Goal: Contribute content: Contribute content

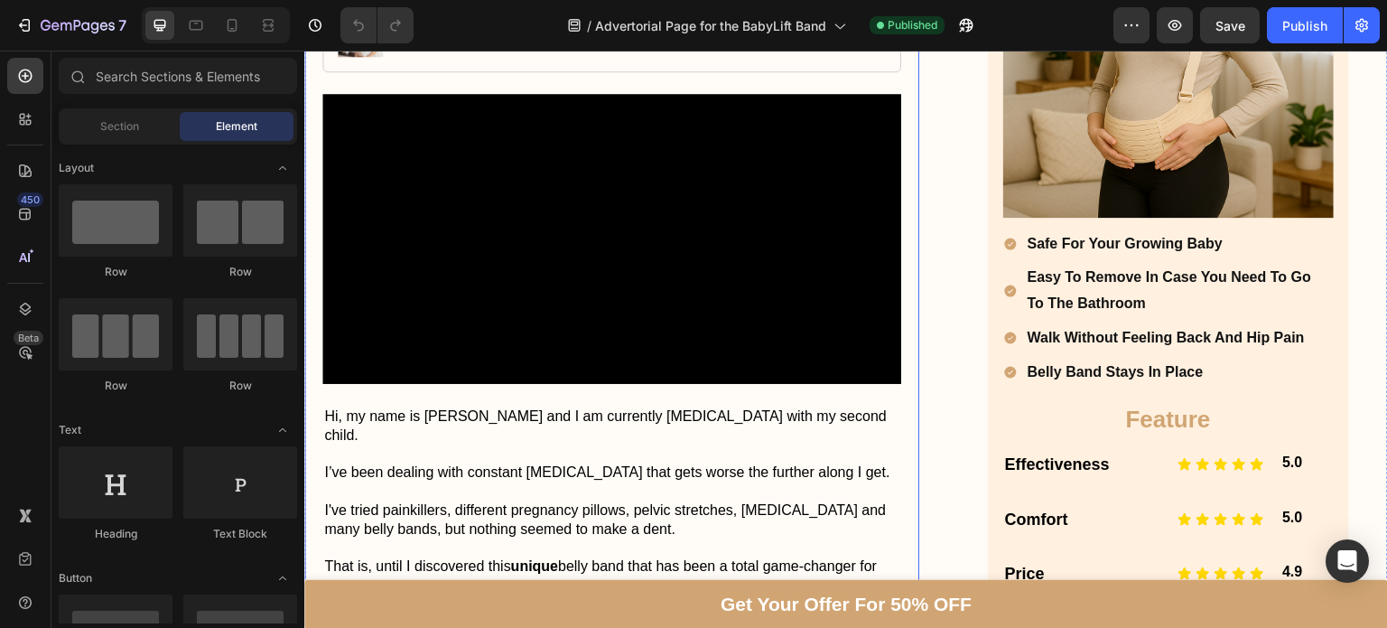
scroll to position [414, 0]
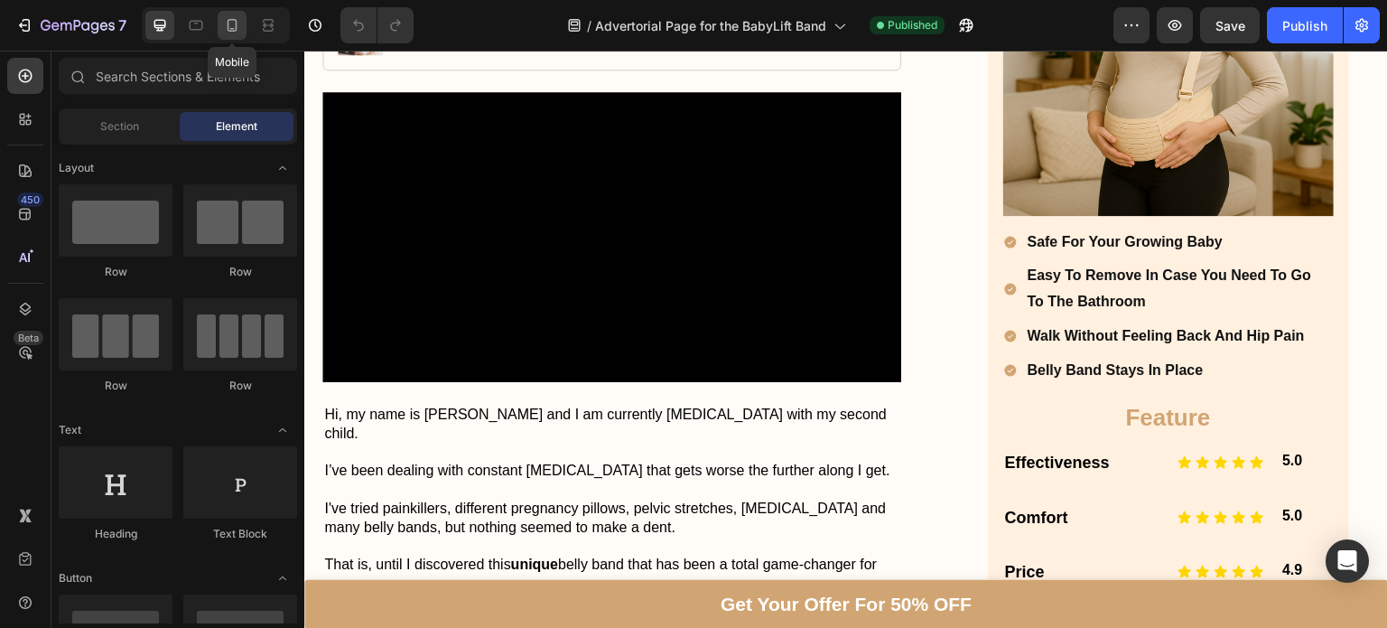
click at [244, 26] on div at bounding box center [232, 25] width 29 height 29
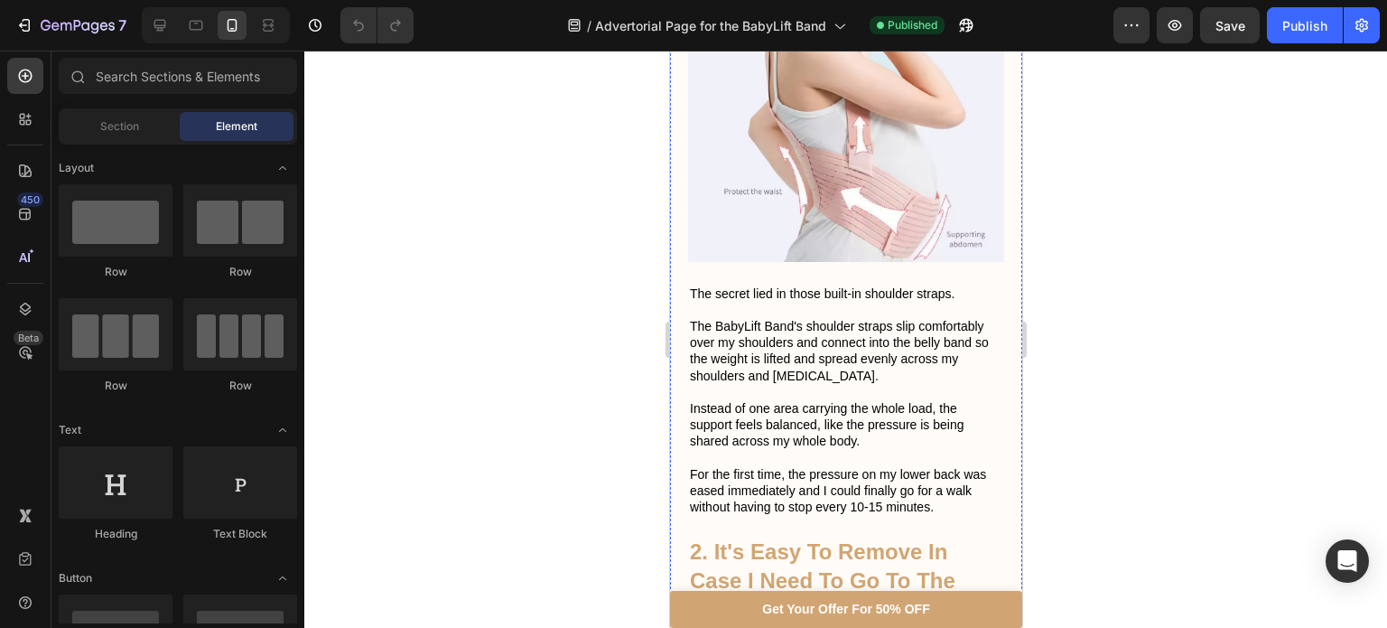
scroll to position [2515, 0]
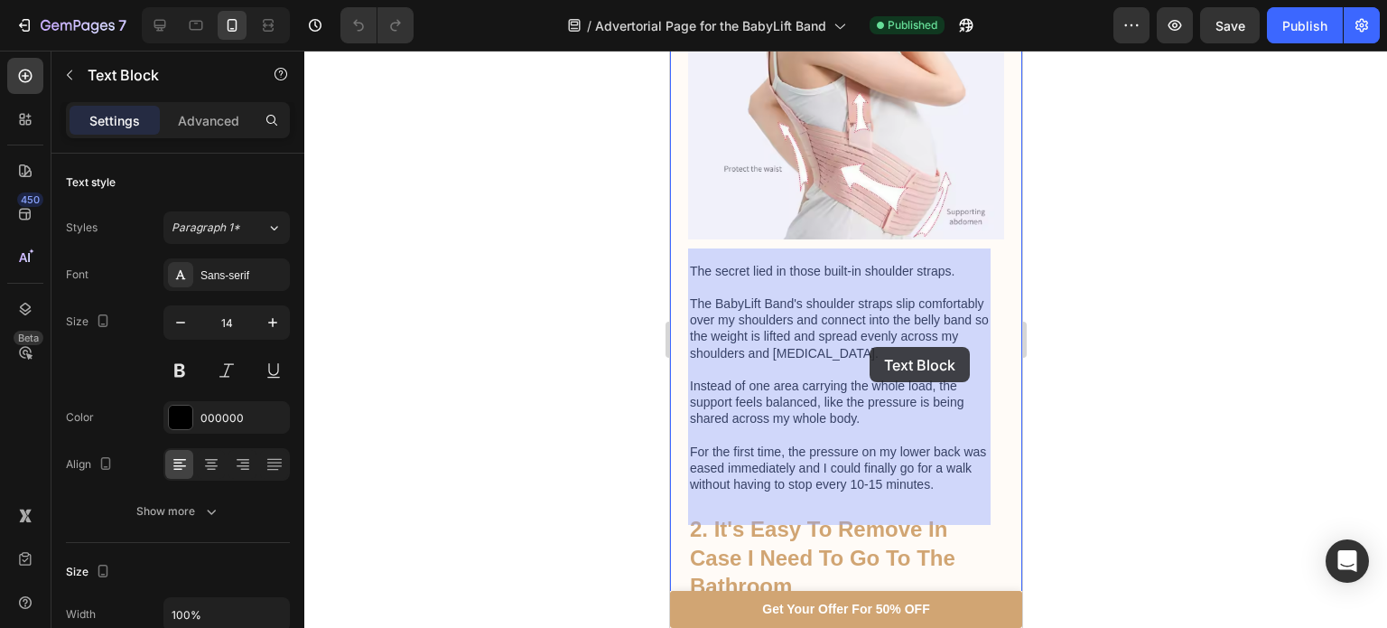
drag, startPoint x: 832, startPoint y: 436, endPoint x: 869, endPoint y: 347, distance: 96.8
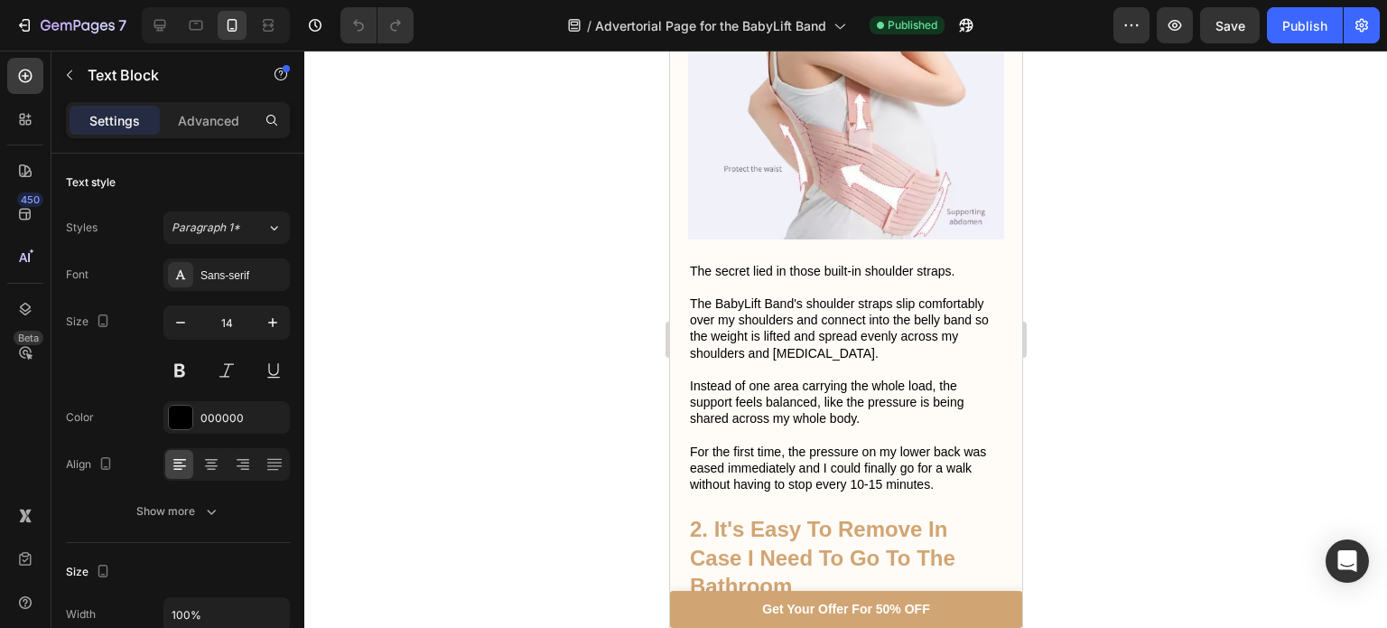
click at [1150, 359] on div at bounding box center [845, 339] width 1083 height 577
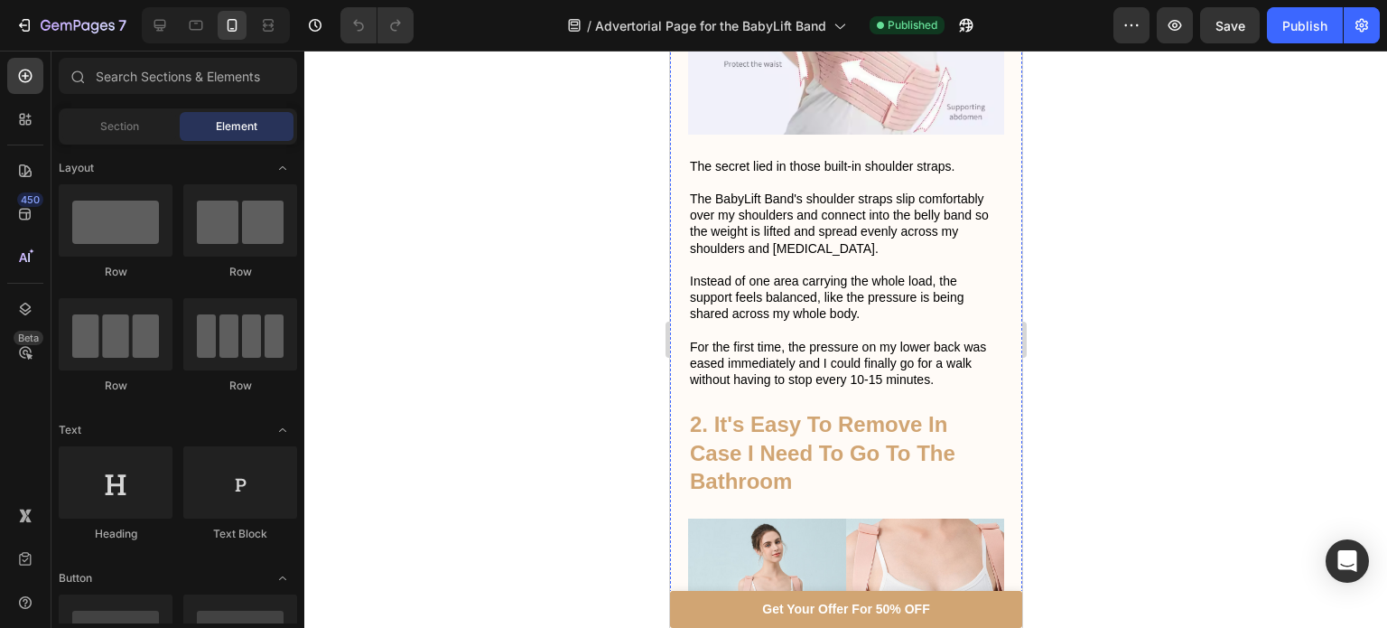
scroll to position [2627, 0]
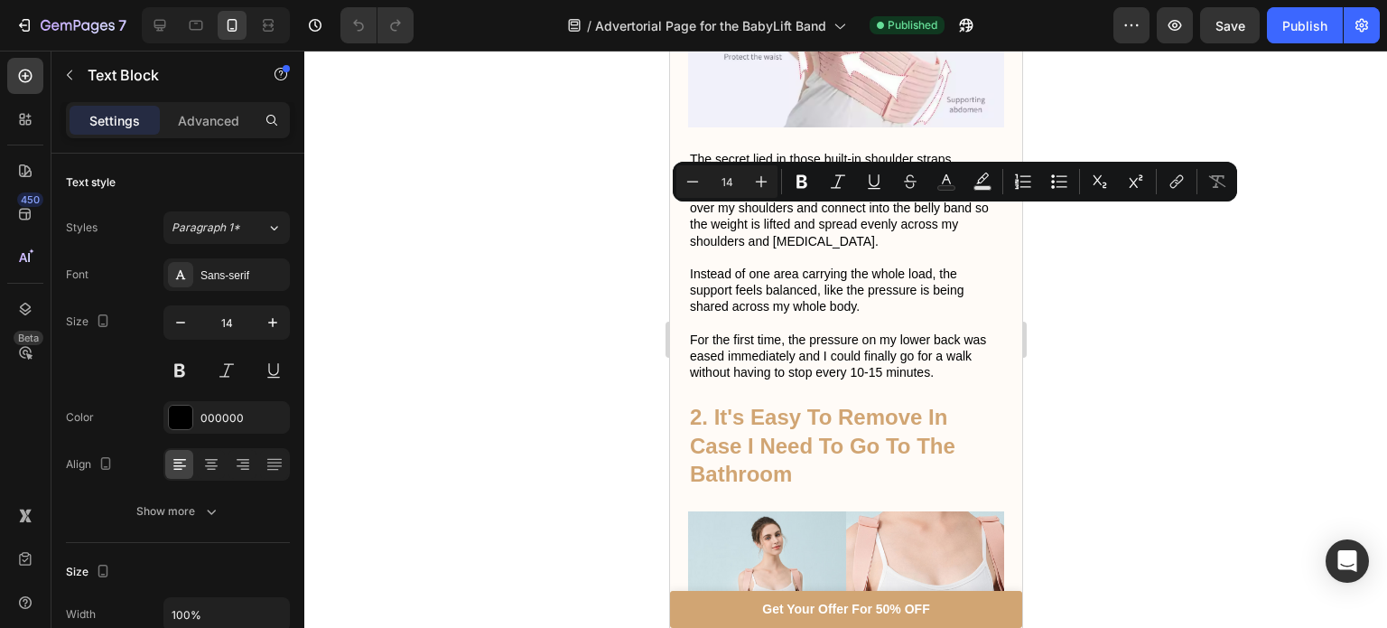
drag, startPoint x: 765, startPoint y: 241, endPoint x: 959, endPoint y: 227, distance: 194.7
click at [158, 33] on icon at bounding box center [160, 25] width 18 height 18
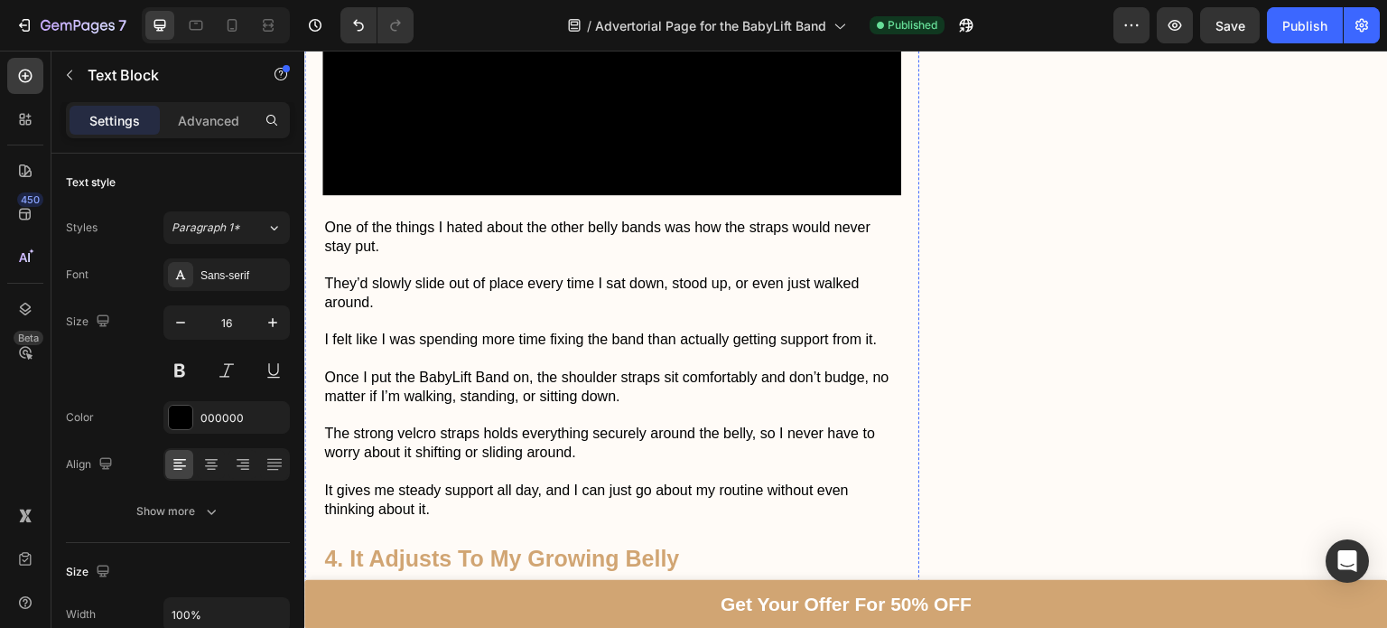
scroll to position [3550, 0]
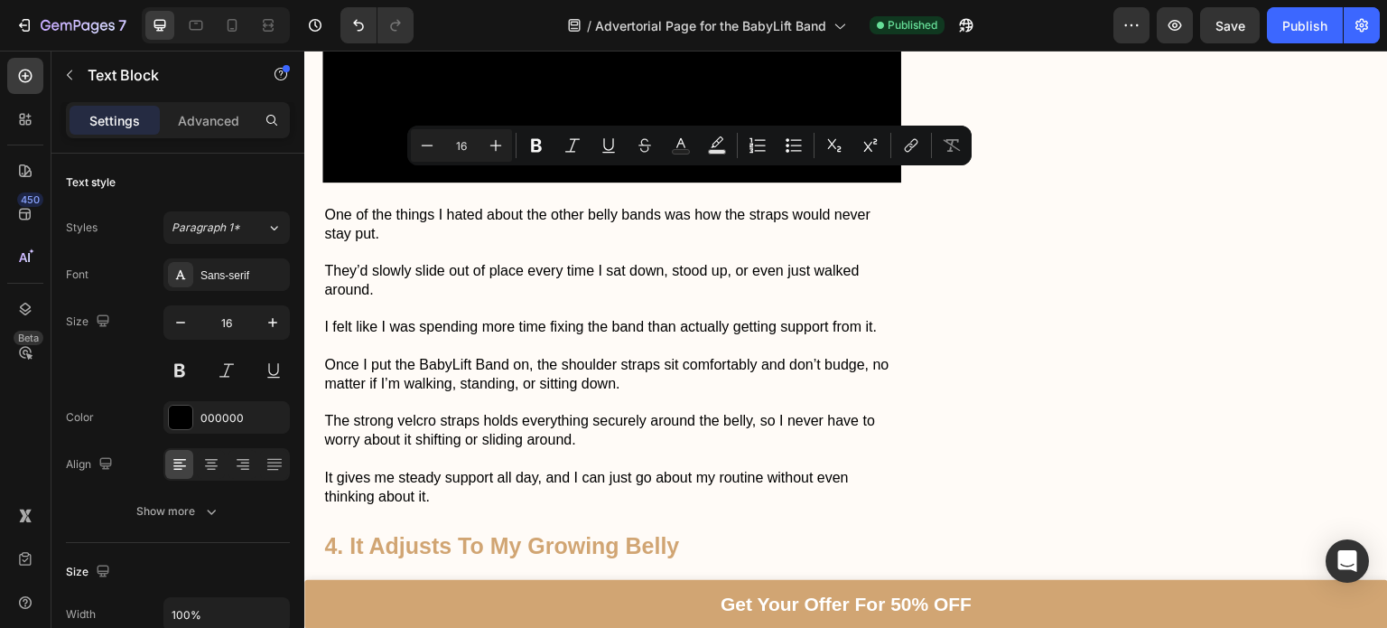
drag, startPoint x: 745, startPoint y: 181, endPoint x: 637, endPoint y: 182, distance: 107.5
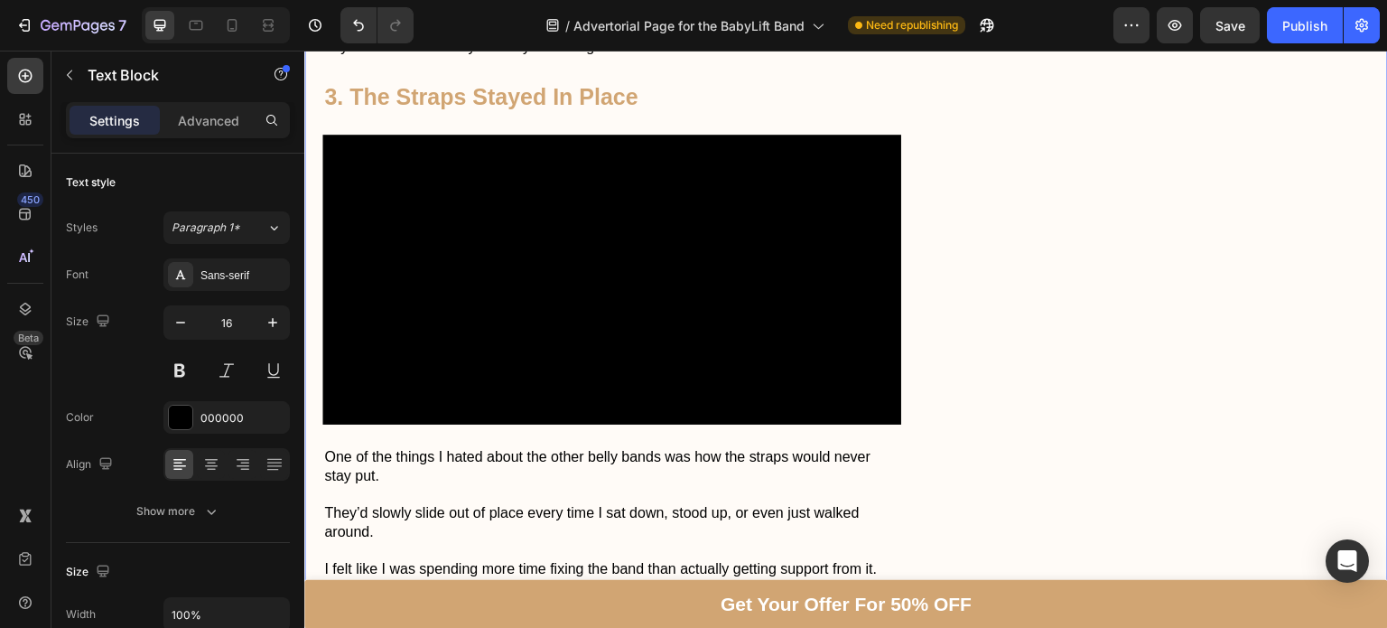
scroll to position [3310, 0]
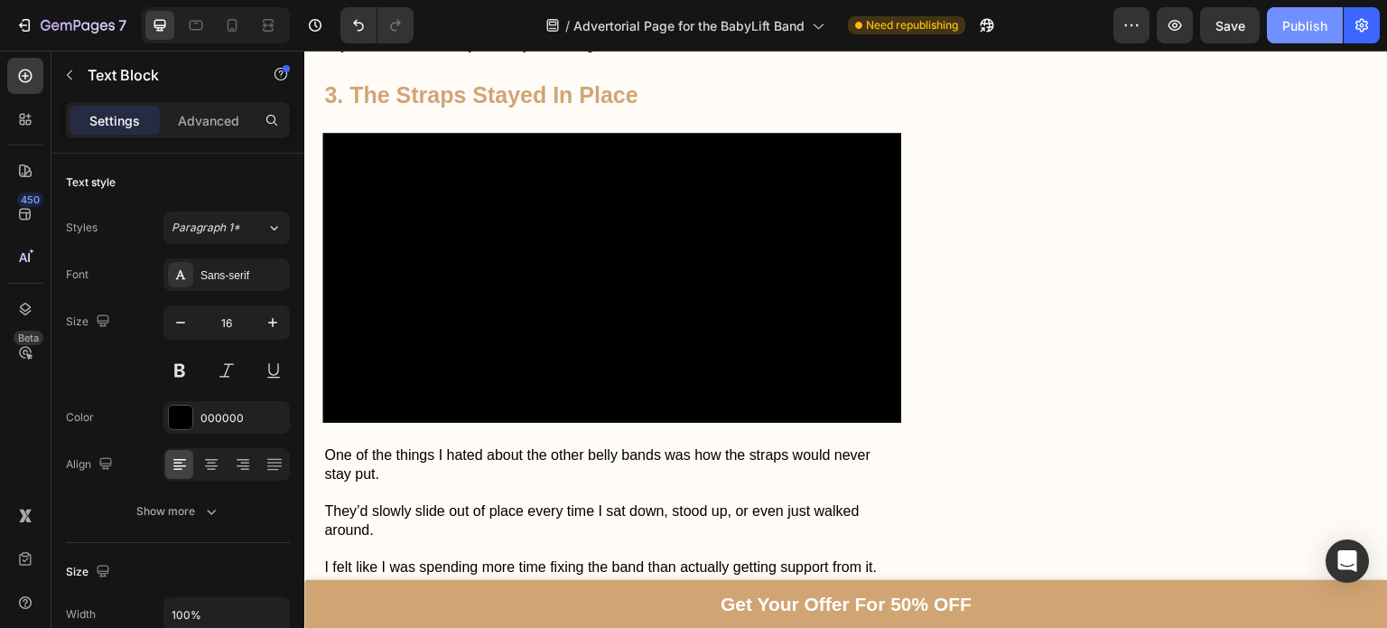
click at [1273, 14] on button "Publish" at bounding box center [1305, 25] width 76 height 36
click at [228, 16] on icon at bounding box center [232, 25] width 18 height 18
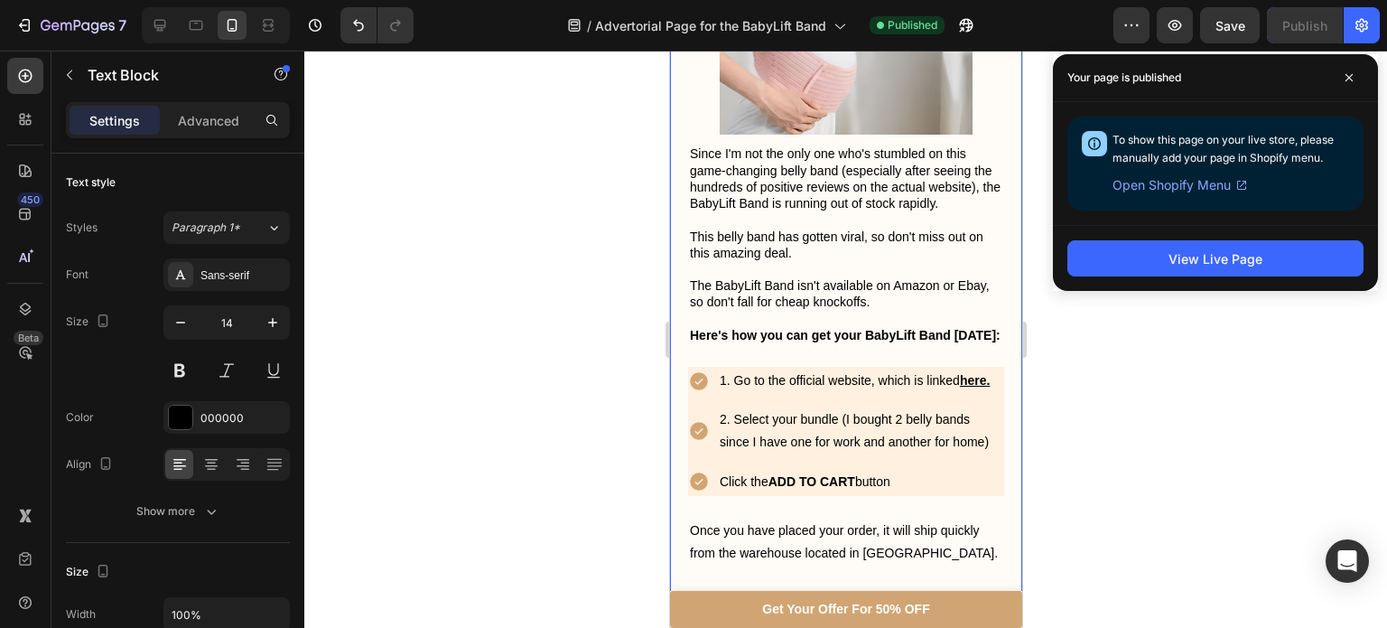
scroll to position [5146, 0]
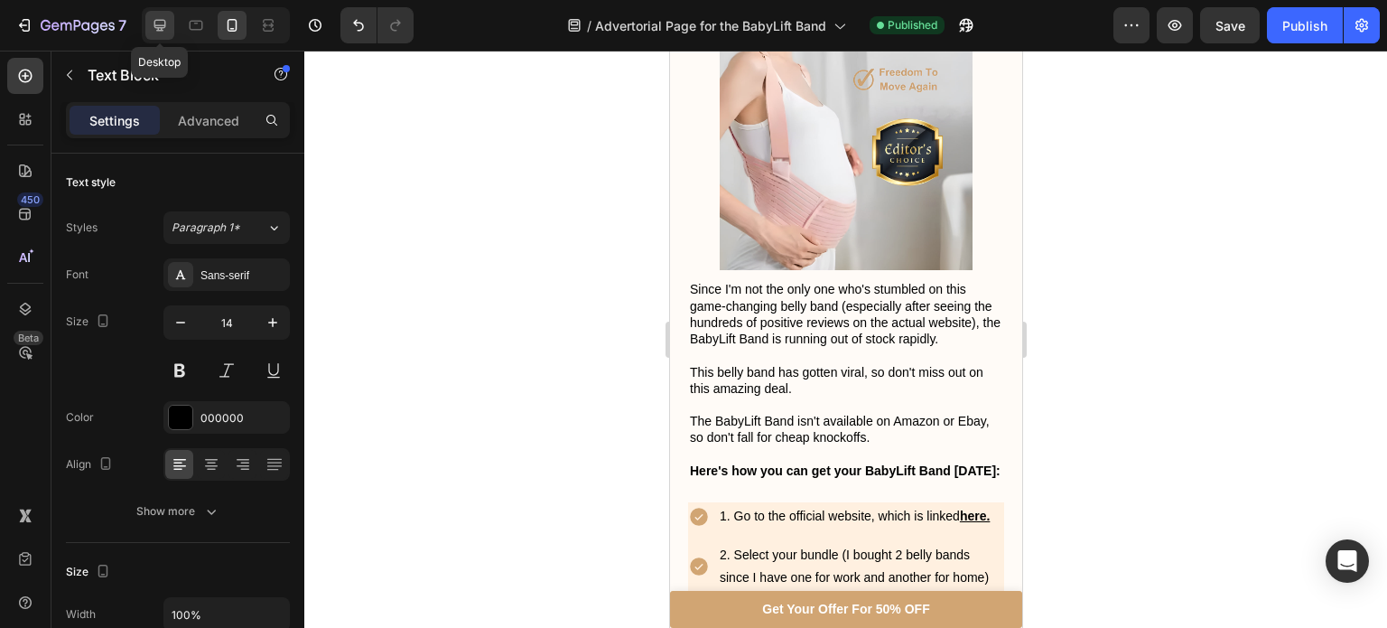
click at [155, 17] on icon at bounding box center [160, 25] width 18 height 18
type input "16"
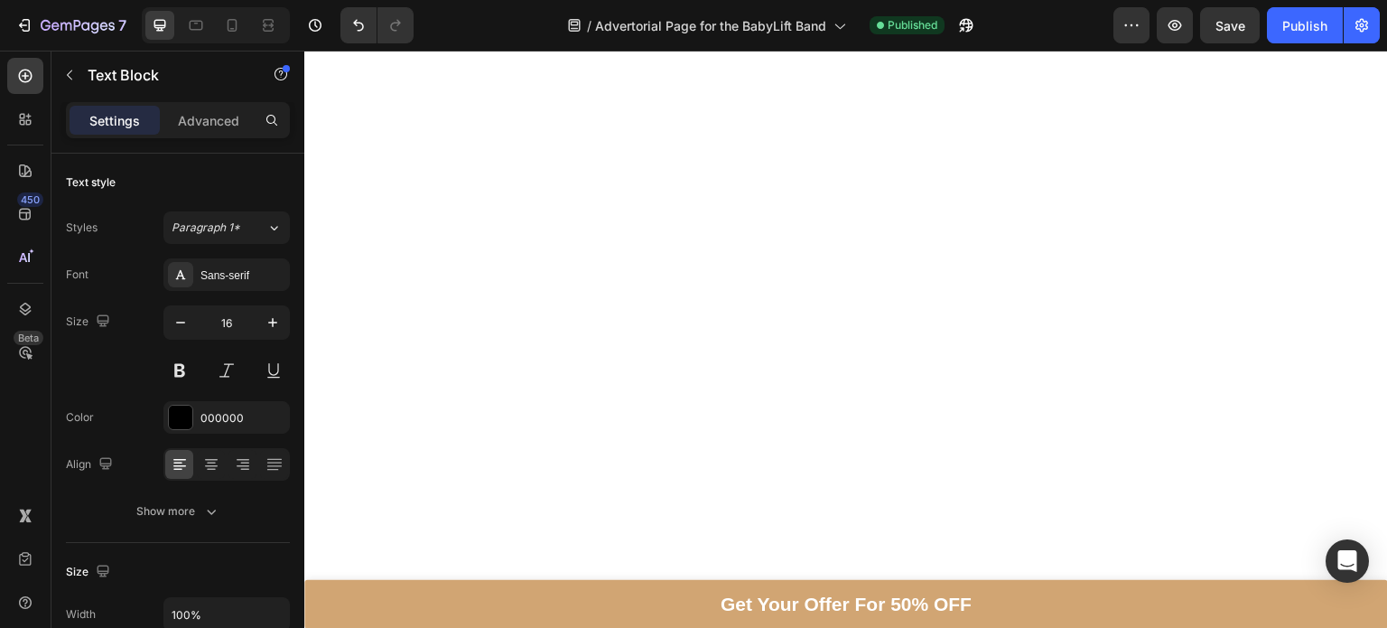
scroll to position [7011, 0]
drag, startPoint x: 749, startPoint y: 227, endPoint x: 376, endPoint y: 225, distance: 372.9
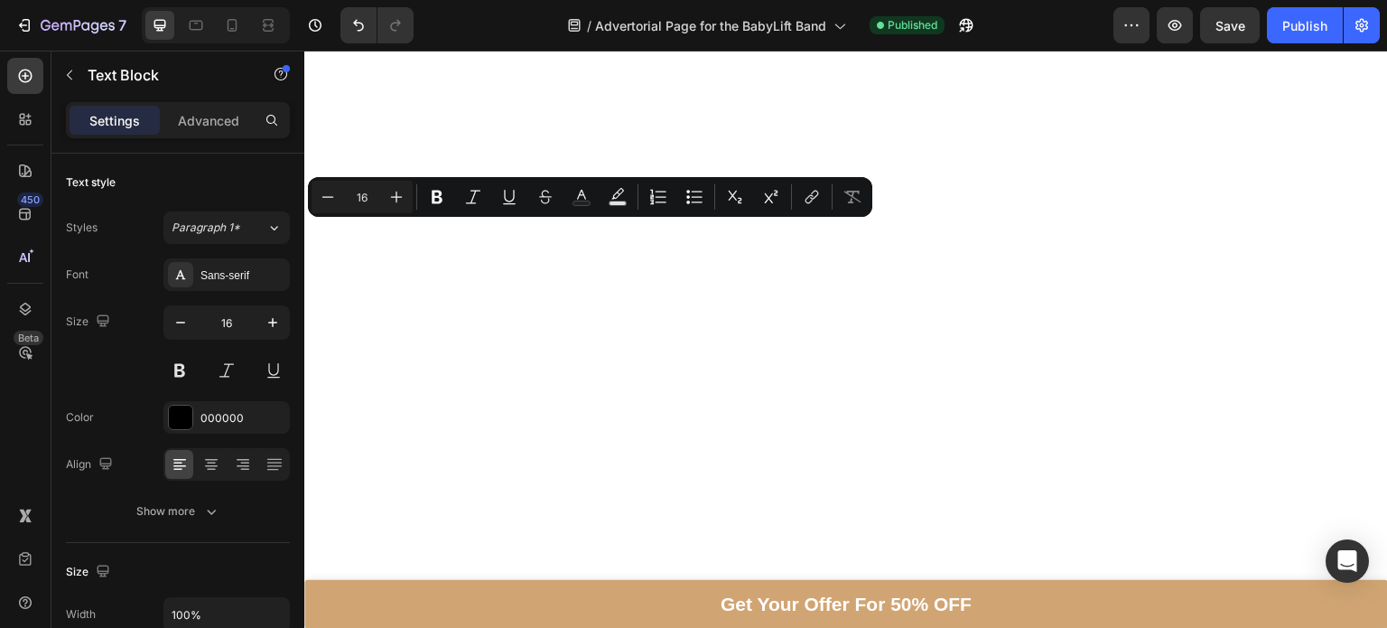
drag, startPoint x: 763, startPoint y: 231, endPoint x: 372, endPoint y: 230, distance: 391.0
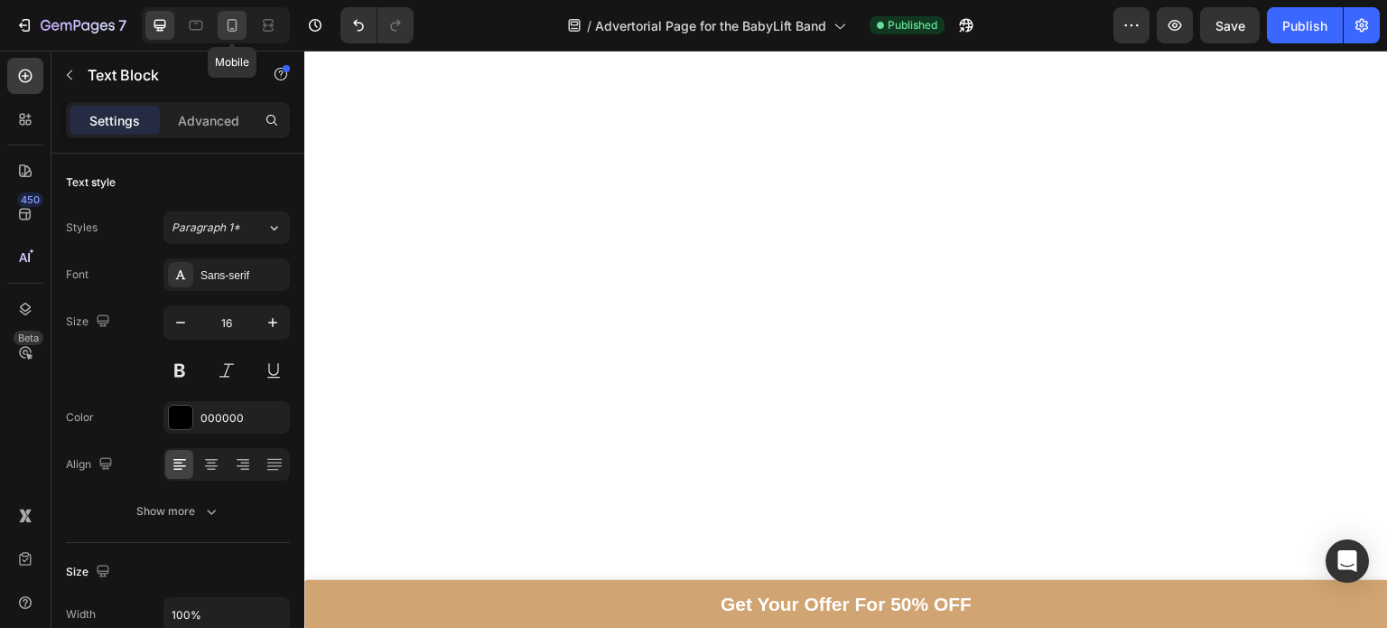
click at [230, 18] on icon at bounding box center [232, 25] width 18 height 18
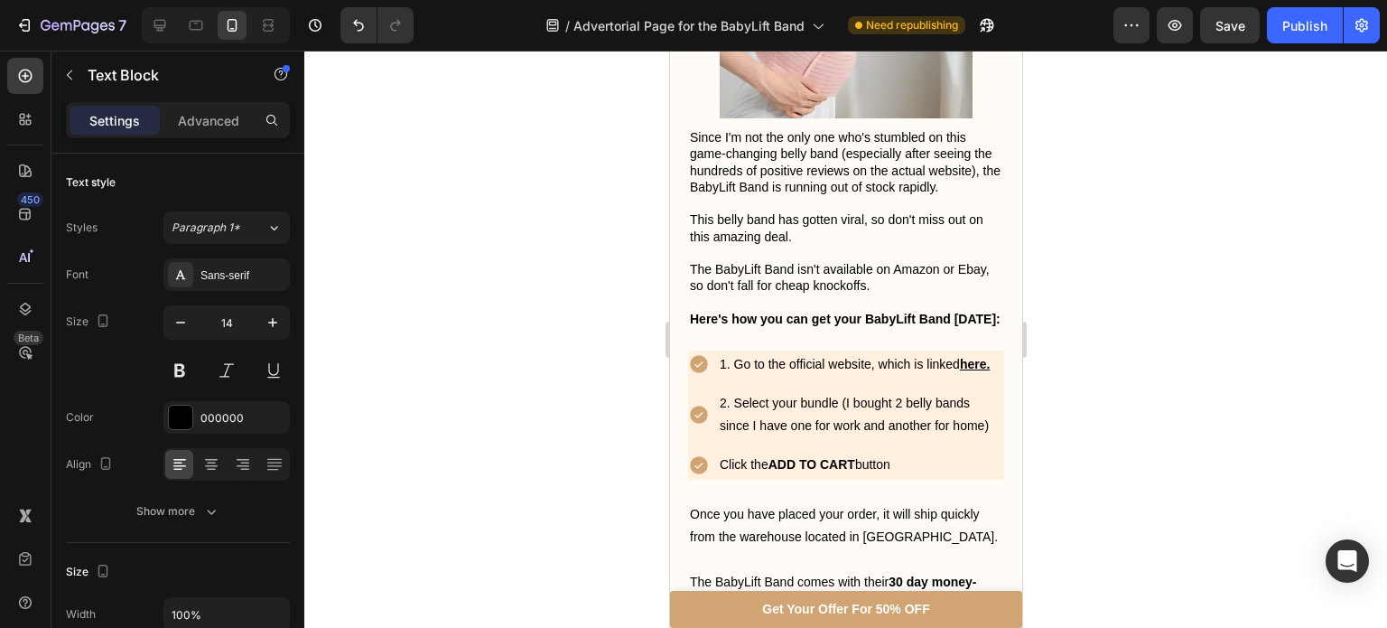
scroll to position [5284, 0]
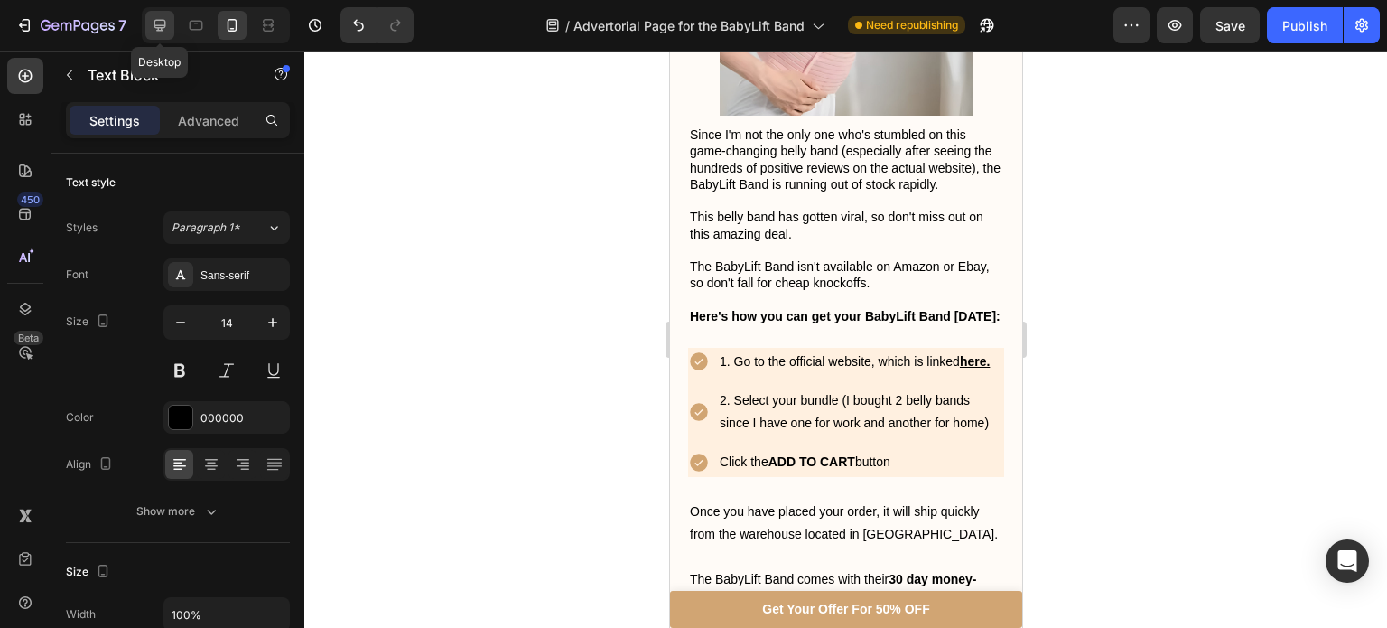
click at [167, 12] on div at bounding box center [159, 25] width 29 height 29
type input "16"
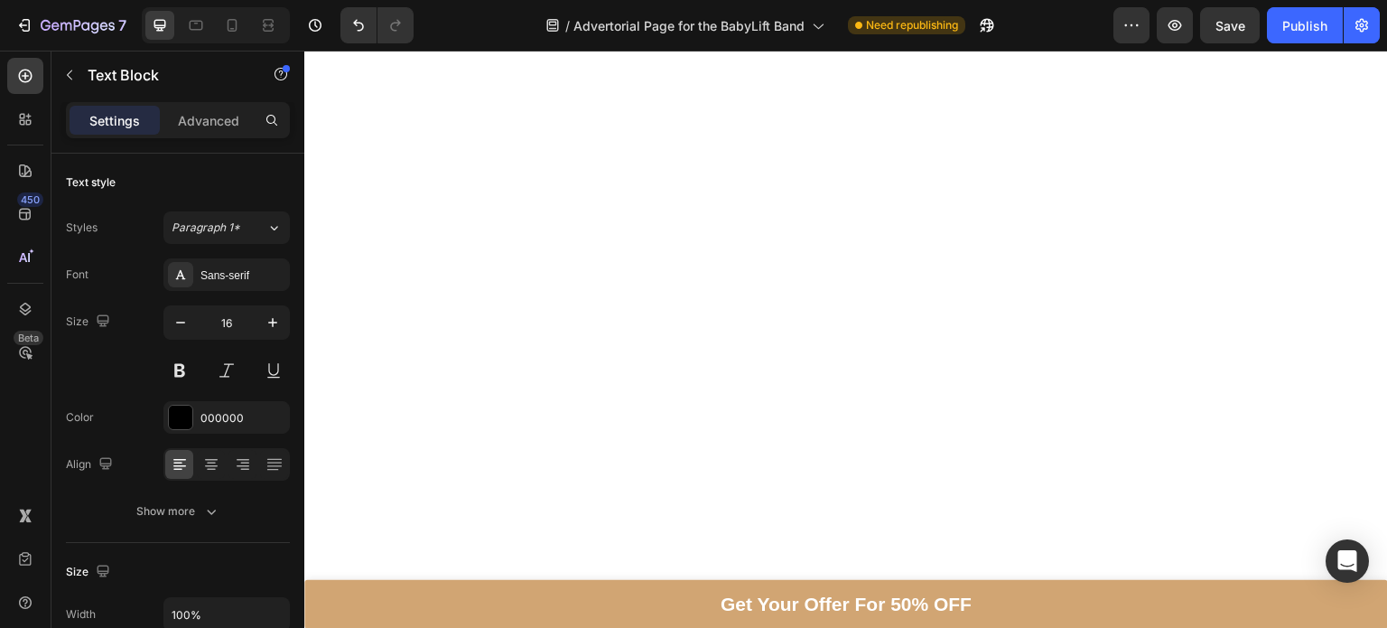
scroll to position [6988, 0]
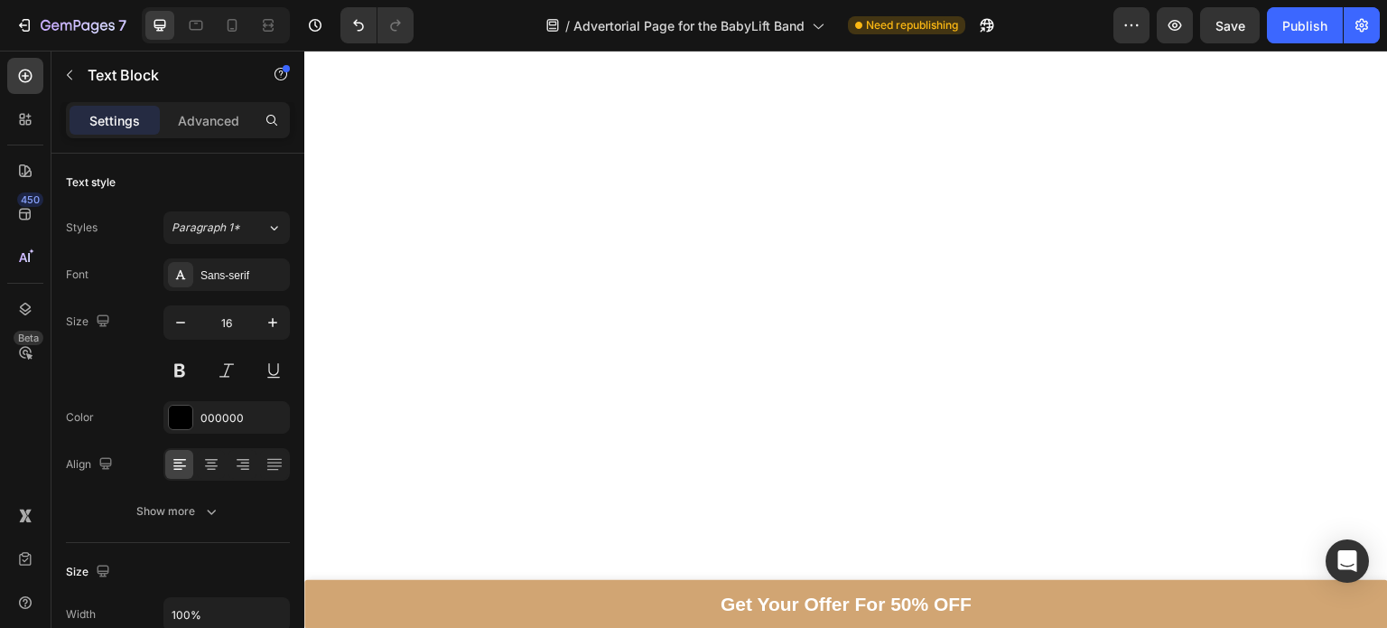
click at [1282, 32] on div "Publish" at bounding box center [1304, 25] width 45 height 19
click at [227, 17] on icon at bounding box center [232, 25] width 18 height 18
type input "14"
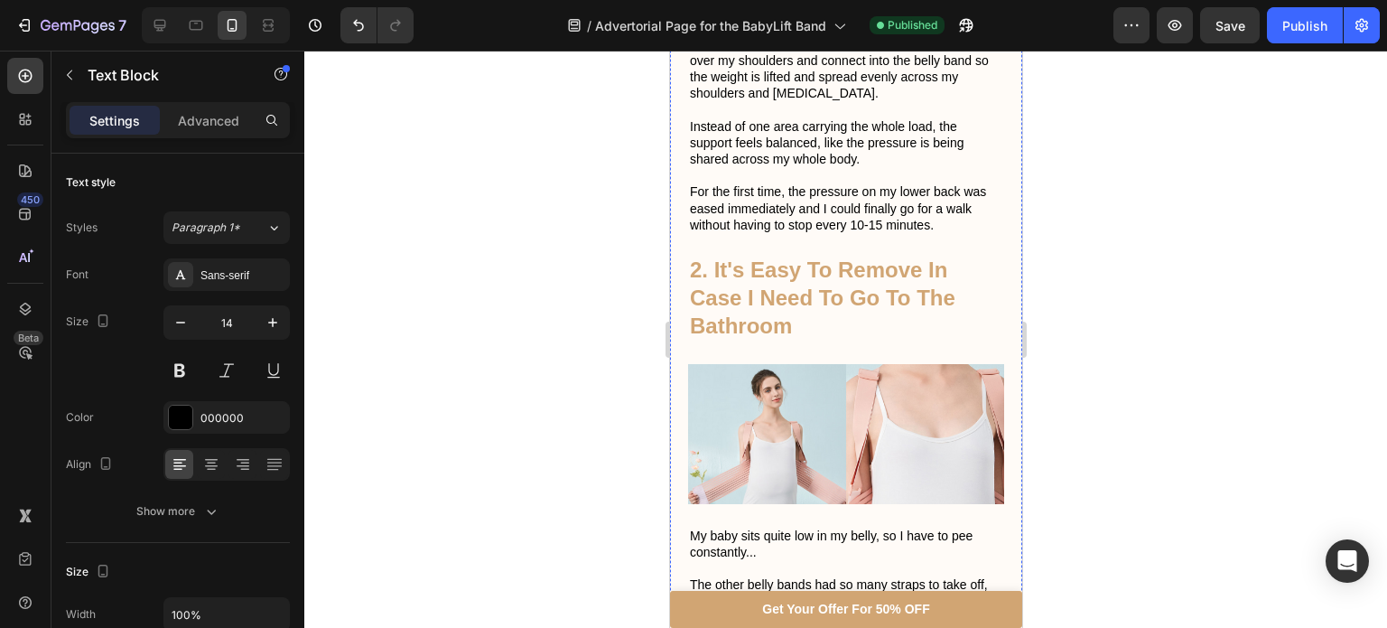
scroll to position [2745, 0]
click at [728, 616] on link "Get Your Offer For 50% OFF" at bounding box center [845, 609] width 352 height 37
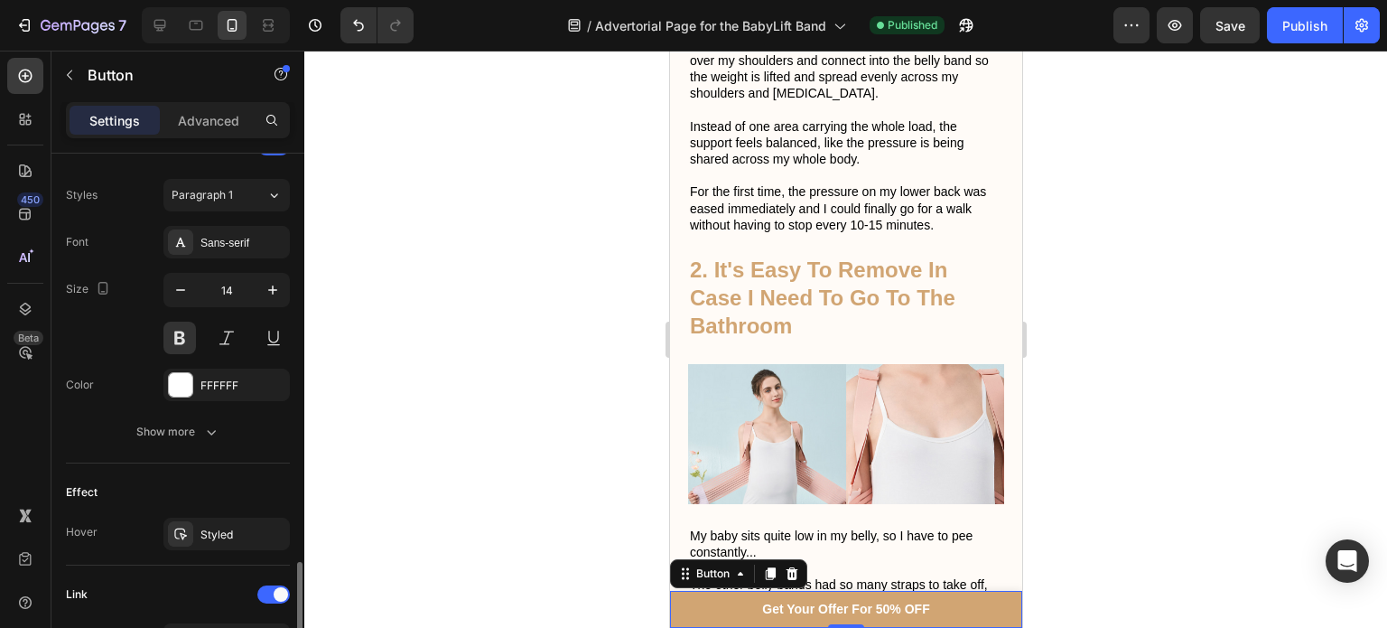
scroll to position [907, 0]
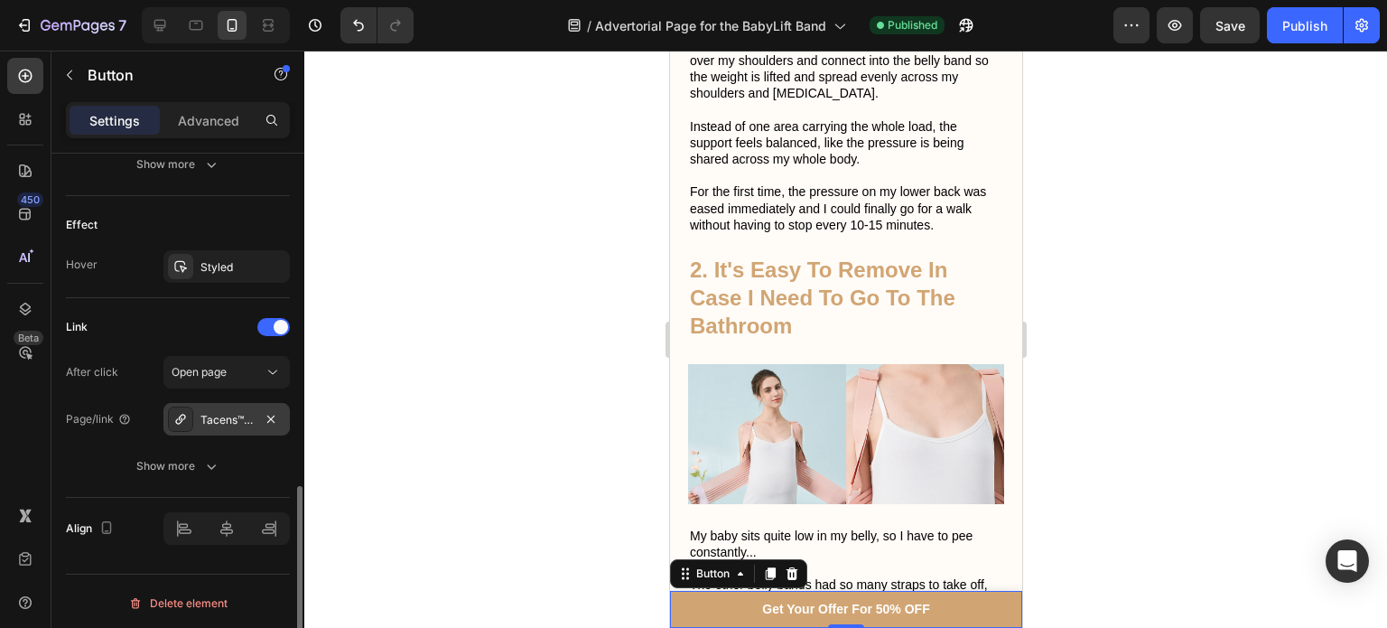
click at [221, 424] on div "Tacens™ BabyLift Band" at bounding box center [226, 419] width 126 height 33
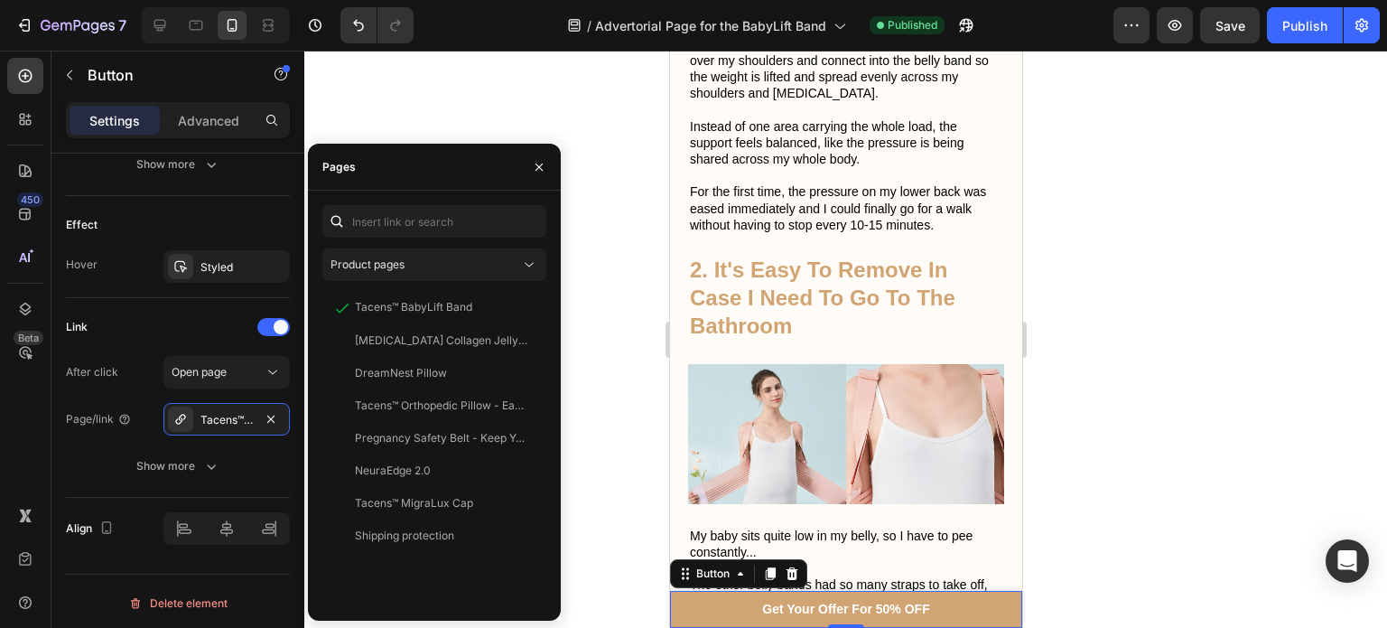
click at [613, 321] on div at bounding box center [845, 339] width 1083 height 577
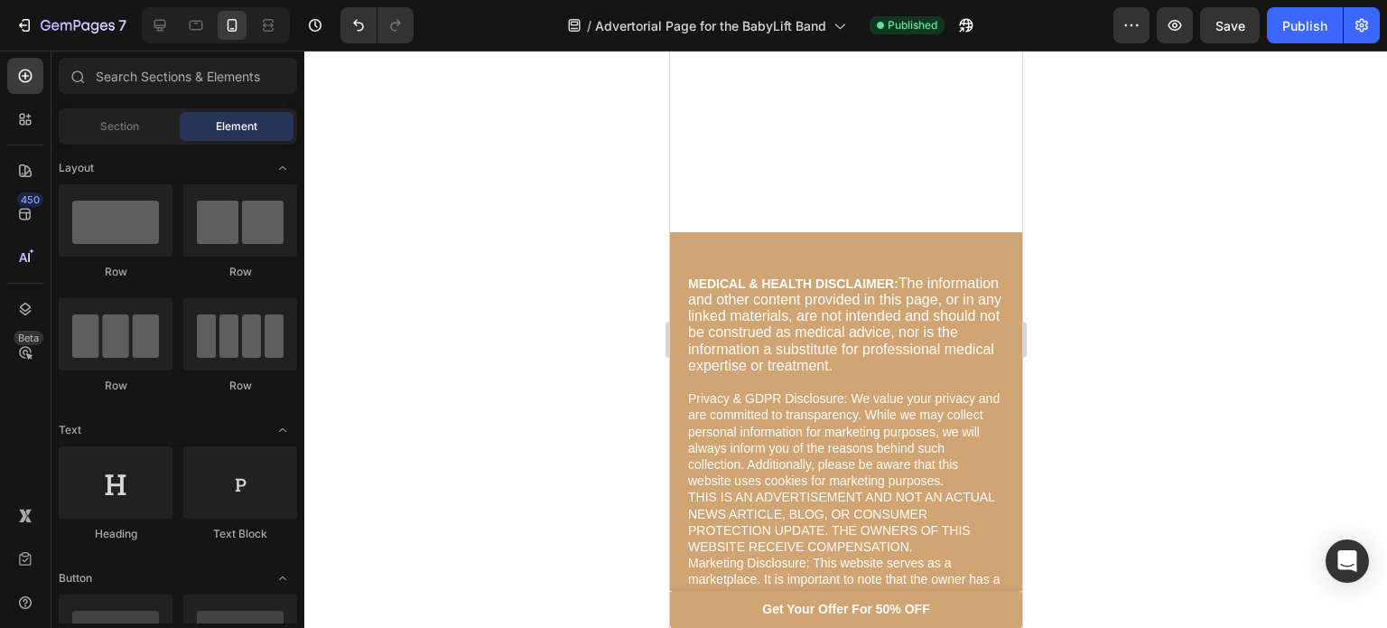
scroll to position [10523, 0]
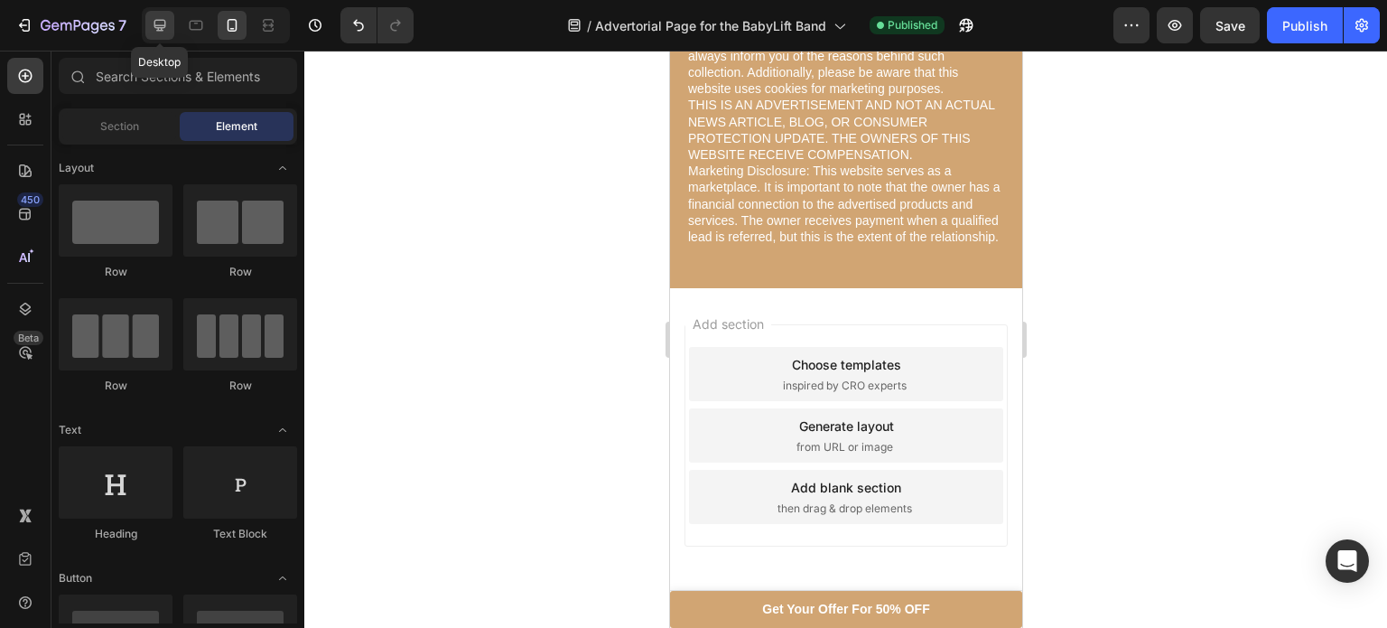
click at [170, 20] on div at bounding box center [159, 25] width 29 height 29
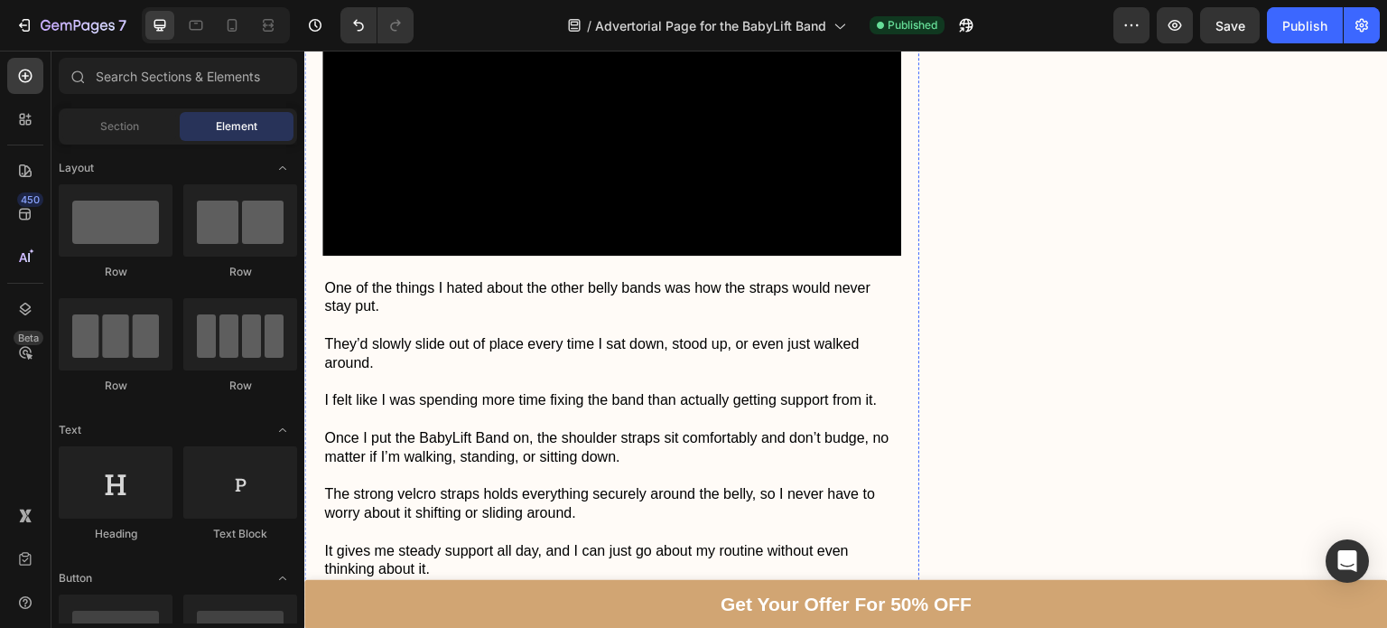
scroll to position [4564, 0]
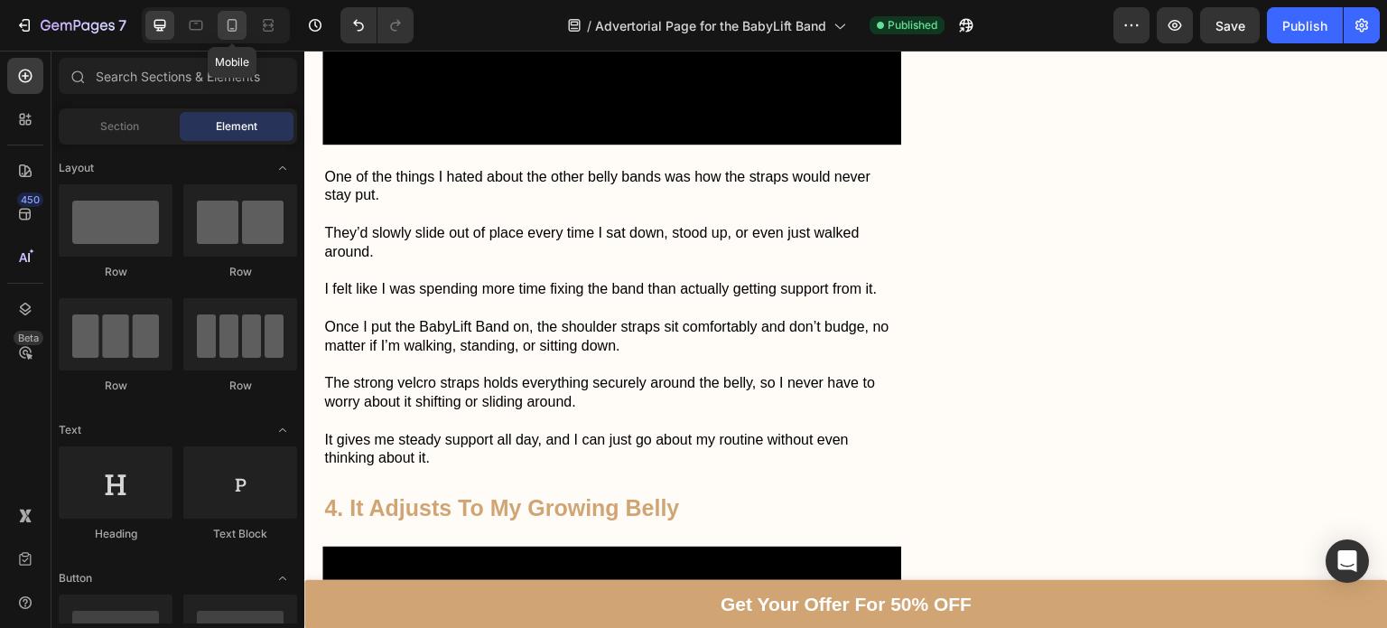
click at [240, 39] on div at bounding box center [232, 25] width 29 height 29
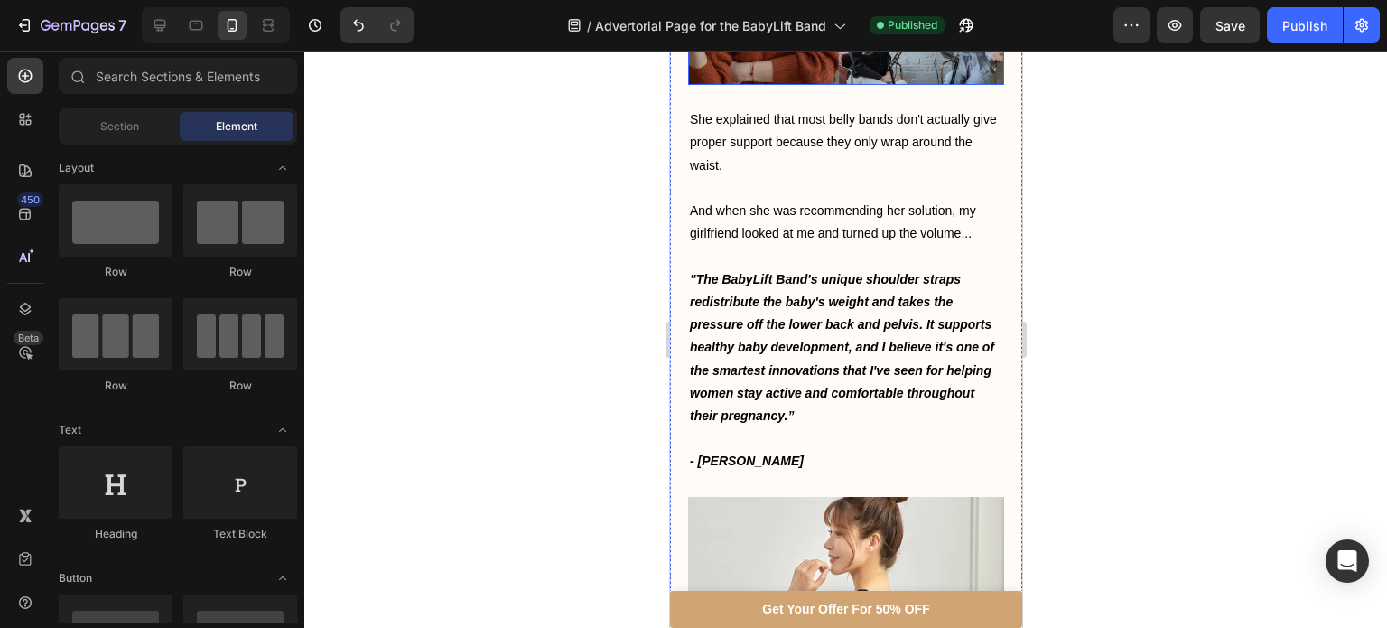
scroll to position [1482, 0]
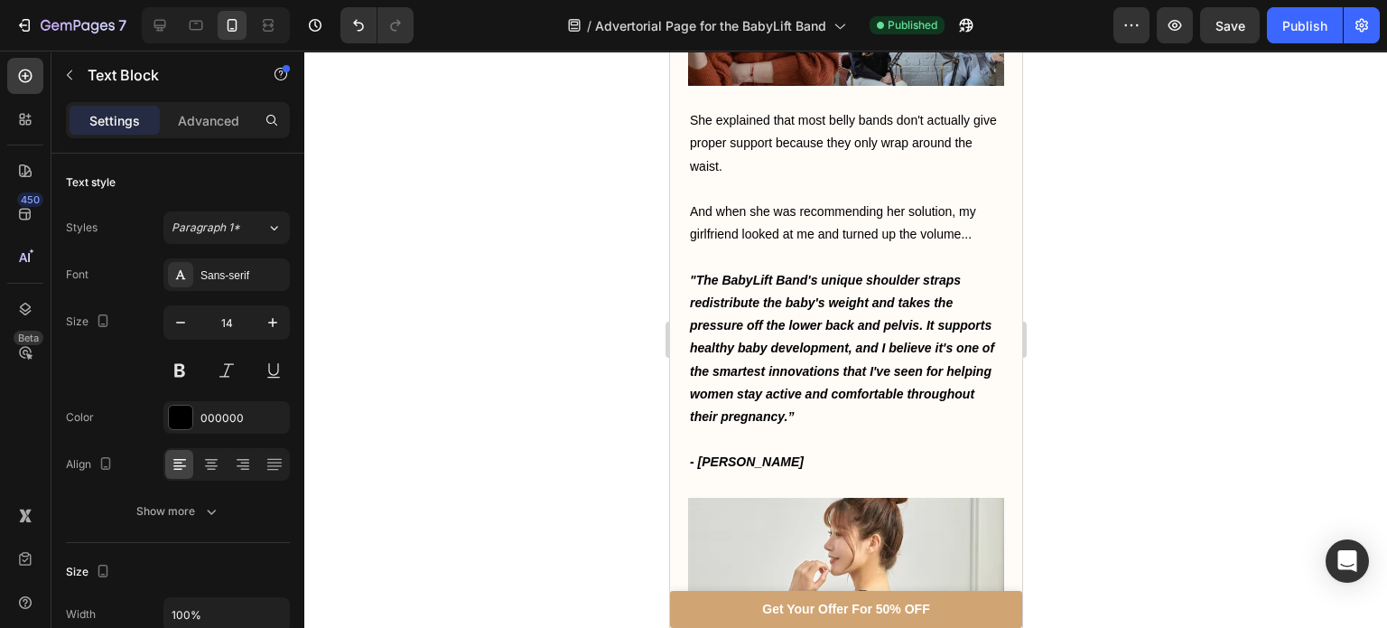
click at [153, 33] on icon at bounding box center [160, 25] width 18 height 18
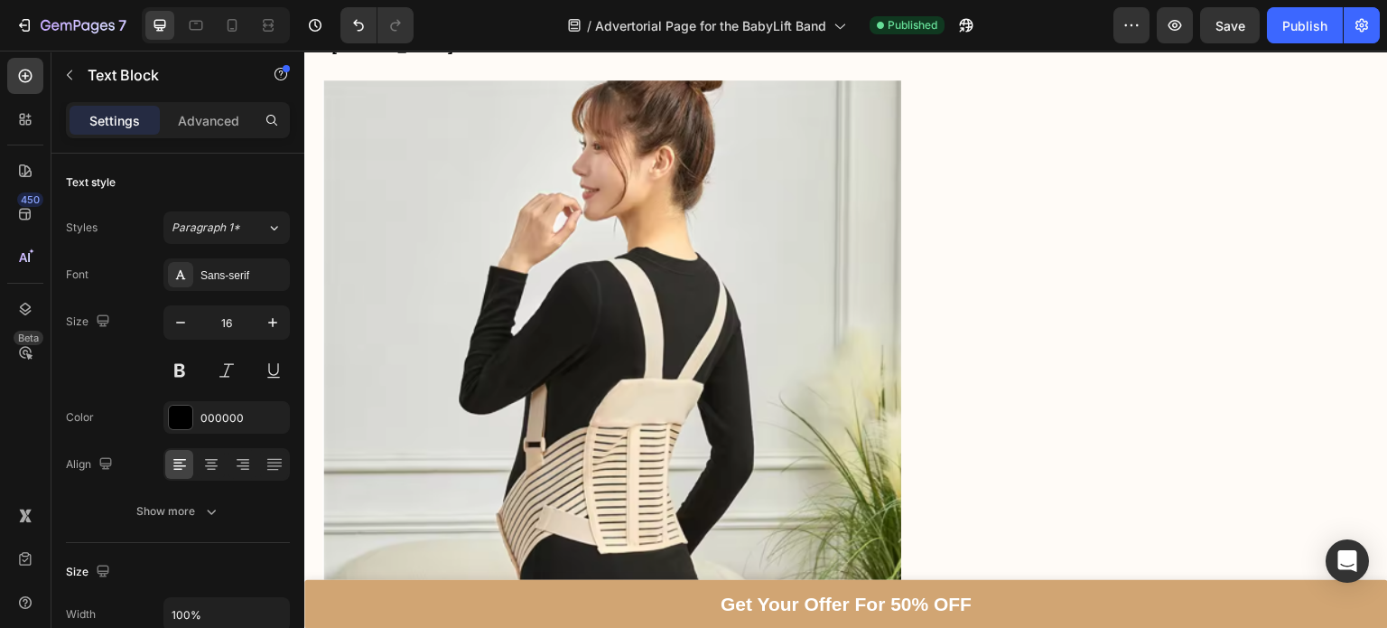
scroll to position [2150, 0]
click at [1287, 39] on button "Publish" at bounding box center [1305, 25] width 76 height 36
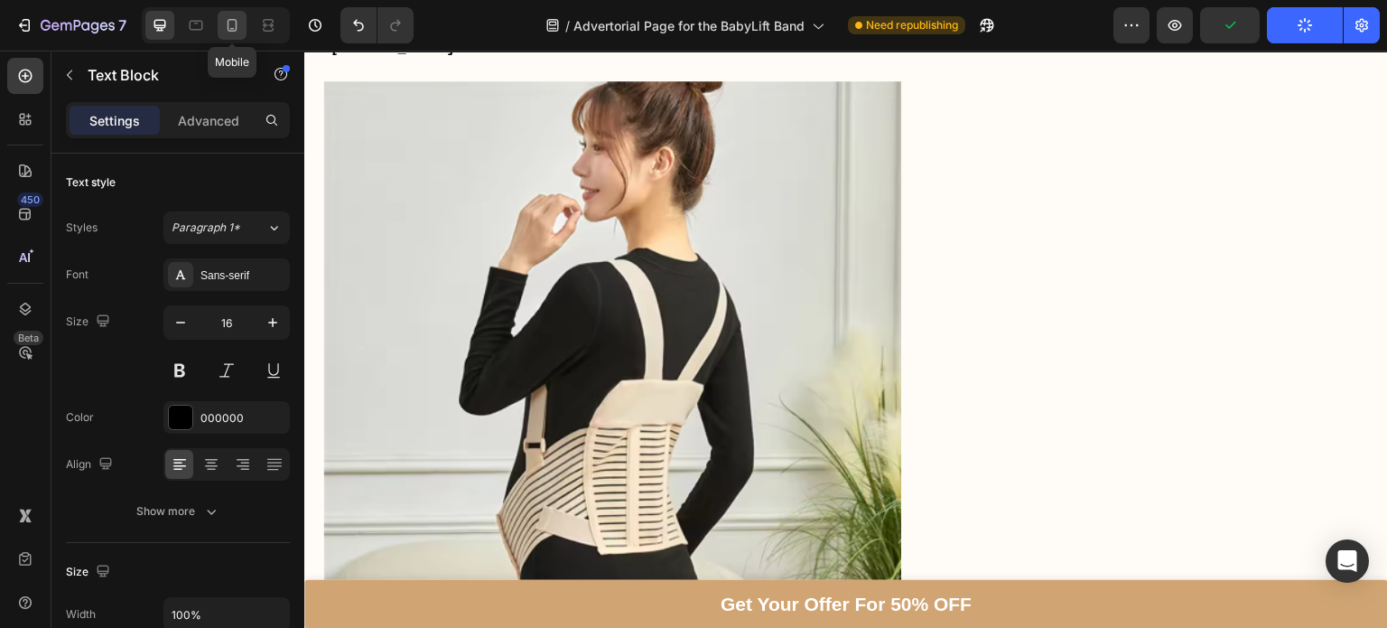
click at [223, 35] on div at bounding box center [232, 25] width 29 height 29
type input "14"
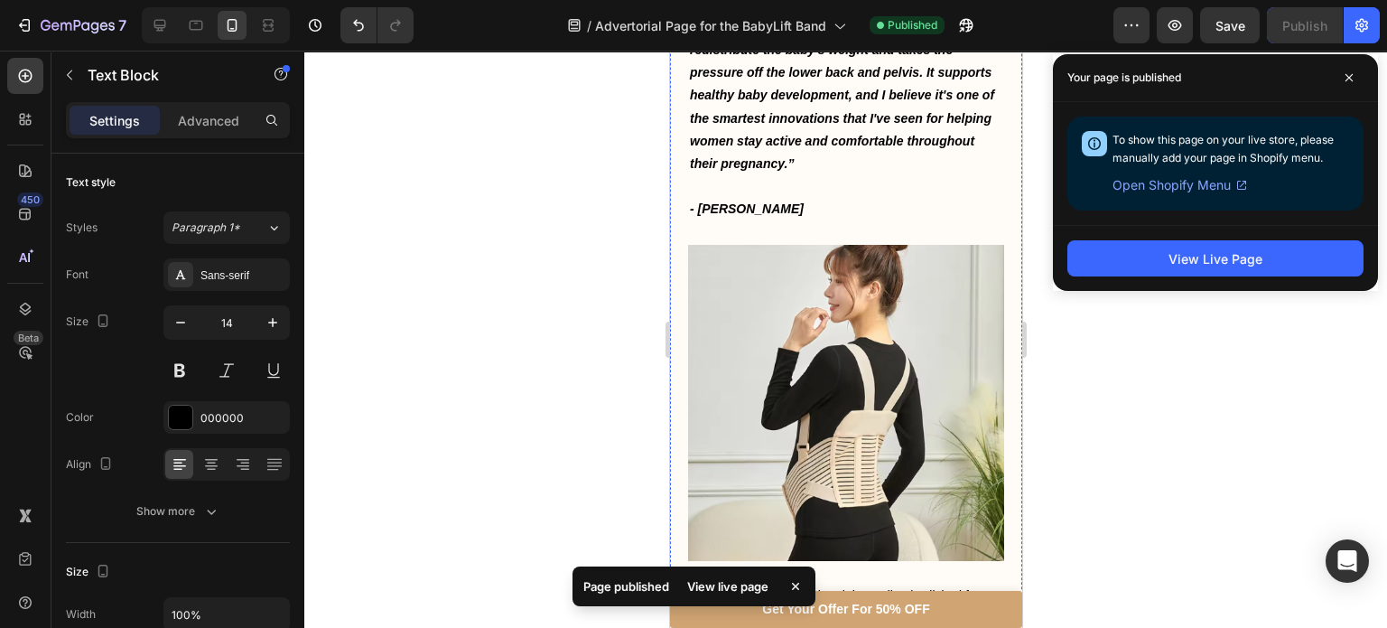
scroll to position [1539, 0]
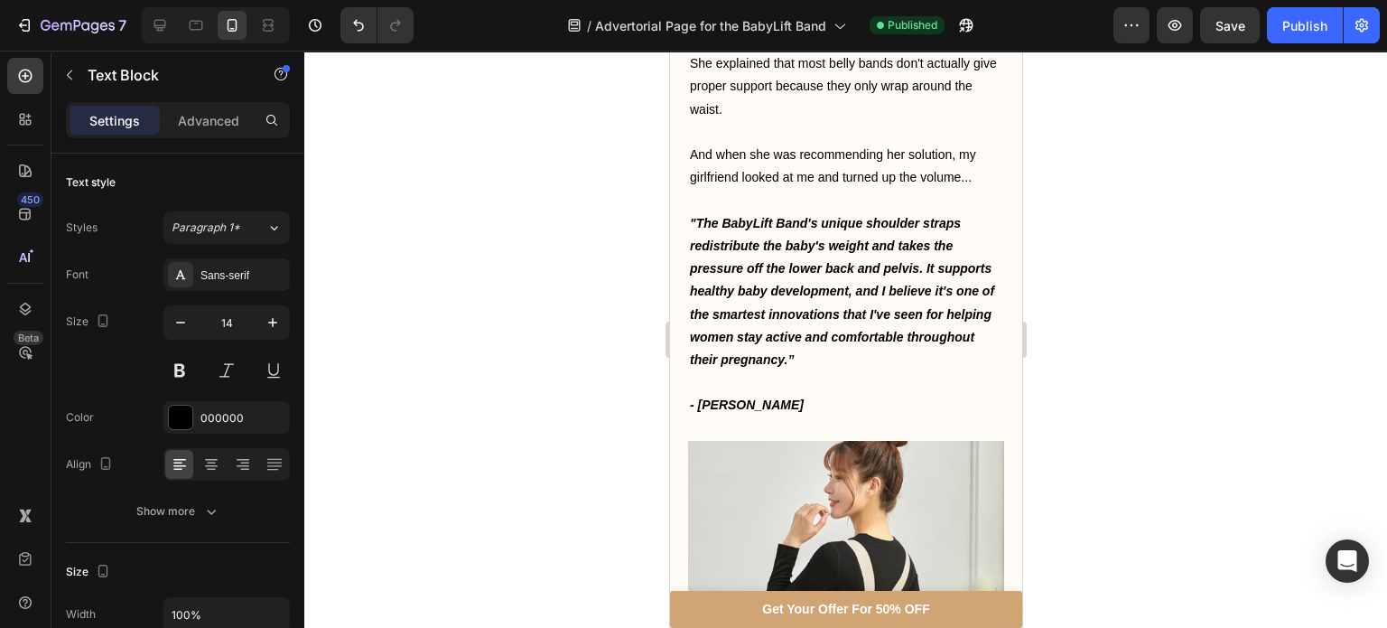
click at [641, 465] on div at bounding box center [845, 339] width 1083 height 577
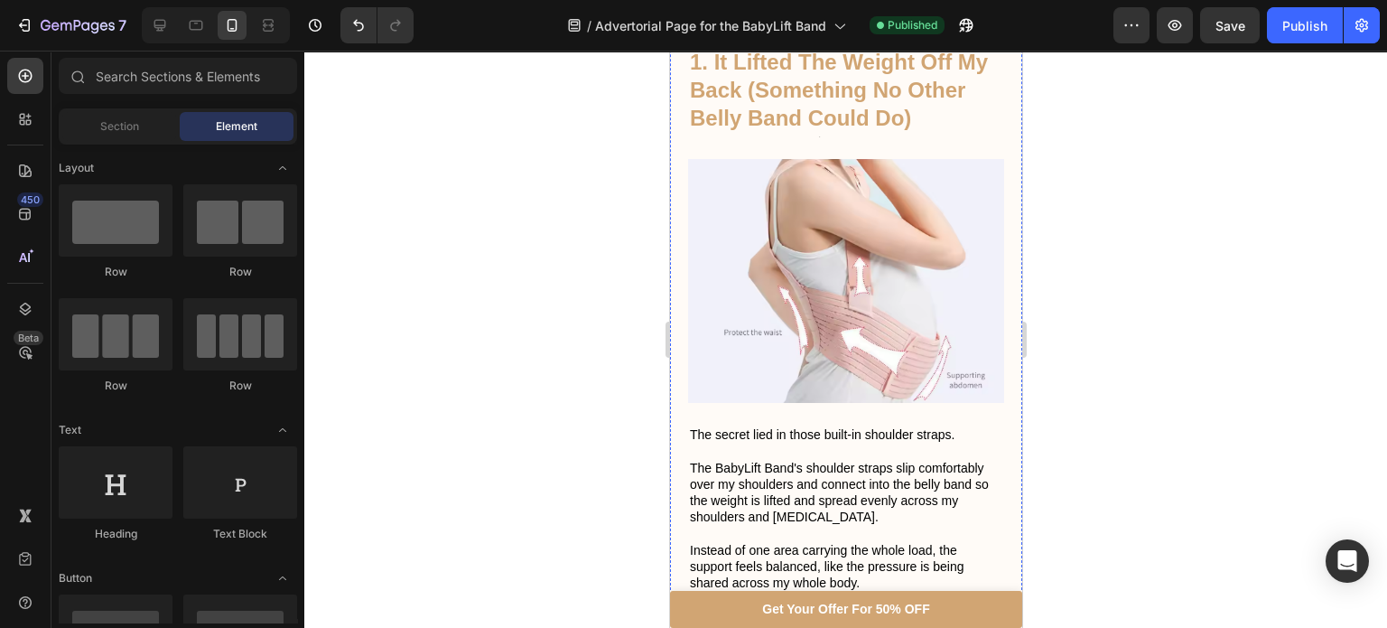
scroll to position [2553, 0]
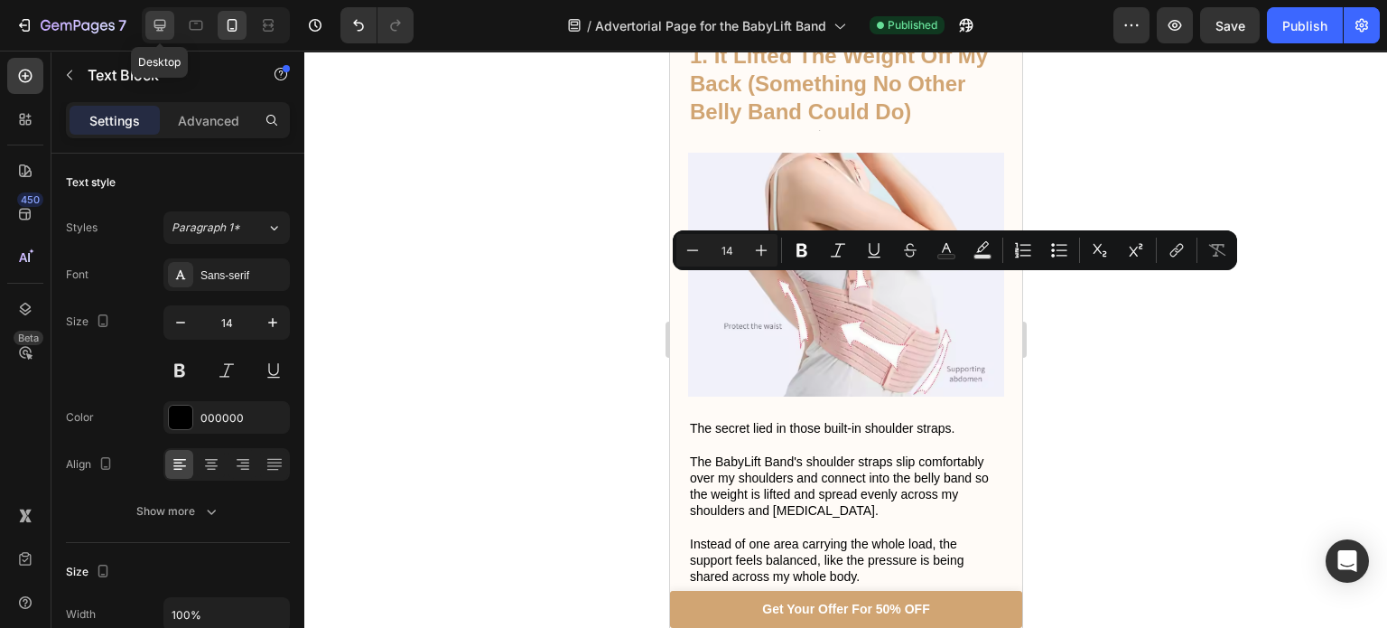
click at [163, 22] on icon at bounding box center [160, 25] width 18 height 18
type input "16"
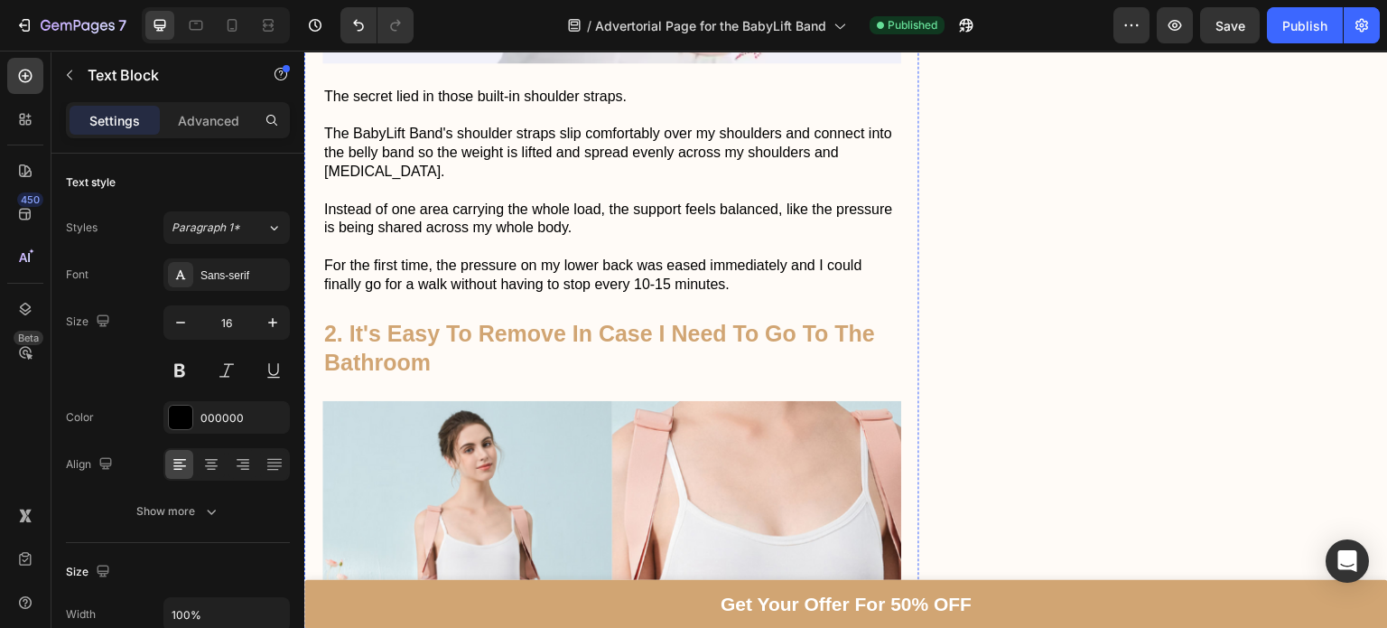
scroll to position [3543, 0]
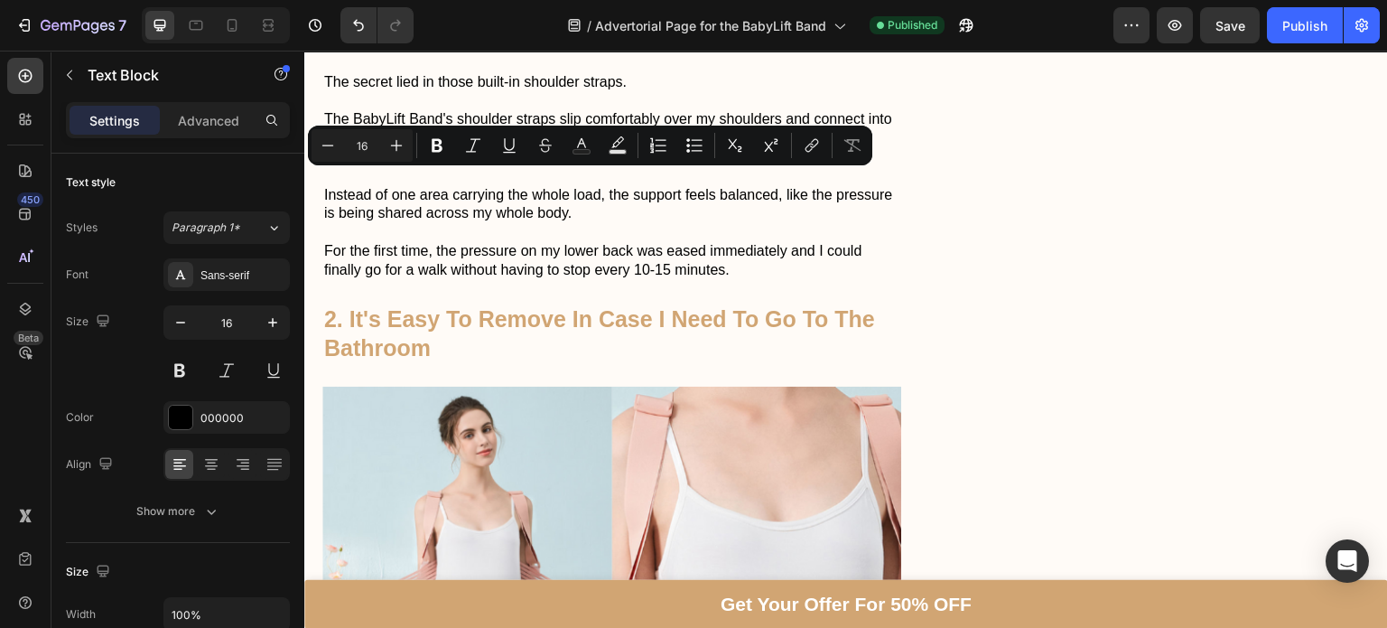
drag, startPoint x: 522, startPoint y: 184, endPoint x: 471, endPoint y: 188, distance: 50.7
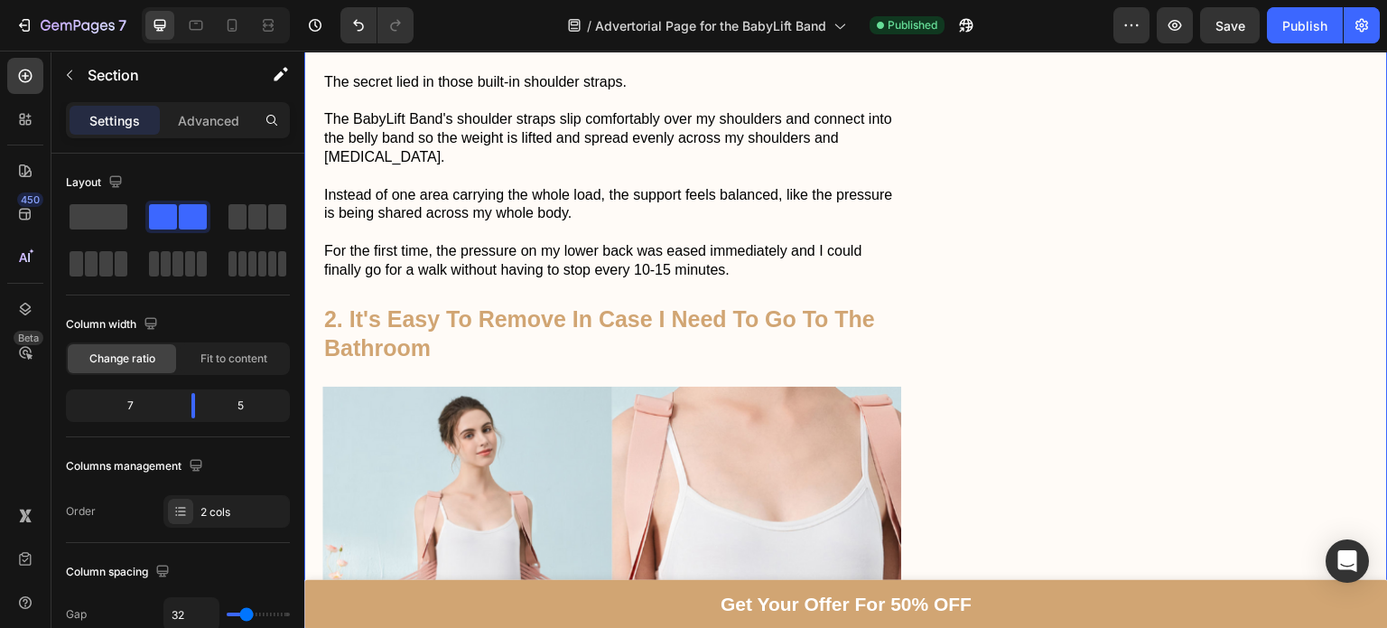
click at [1014, 183] on div "Don't Let Back Pain Hold You Back Heading Image safe for your growing baby easy…" at bounding box center [1168, 230] width 440 height 7175
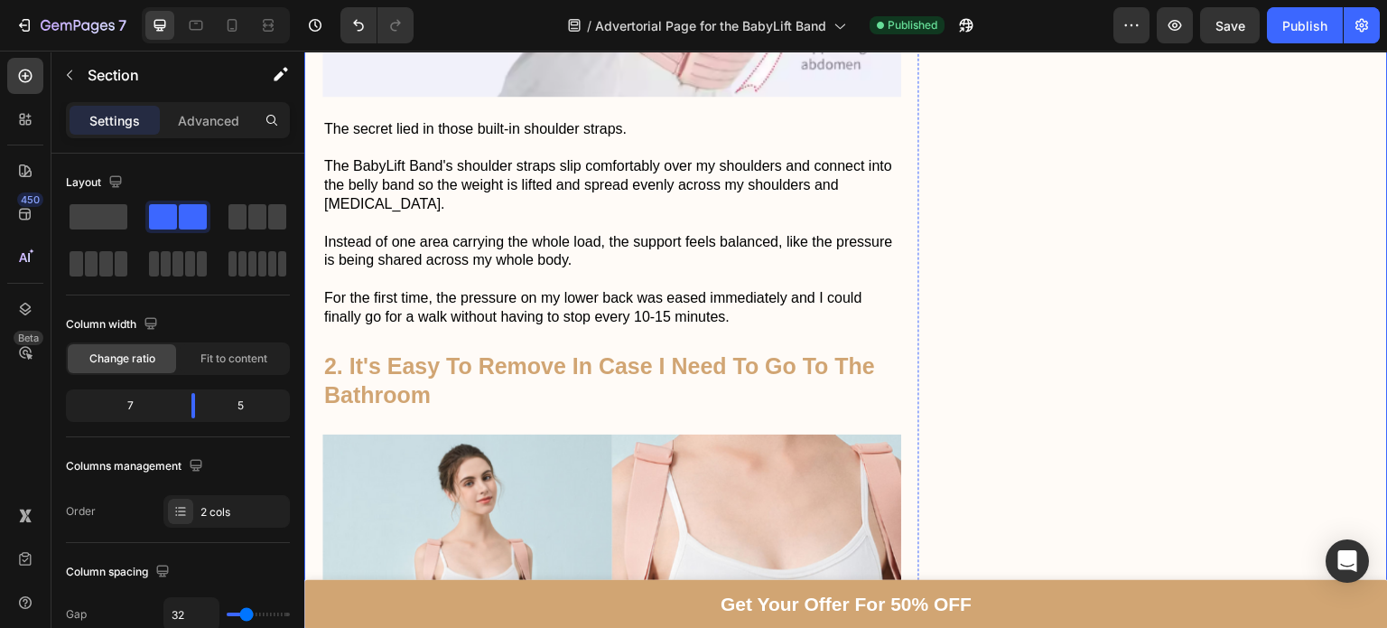
scroll to position [3492, 0]
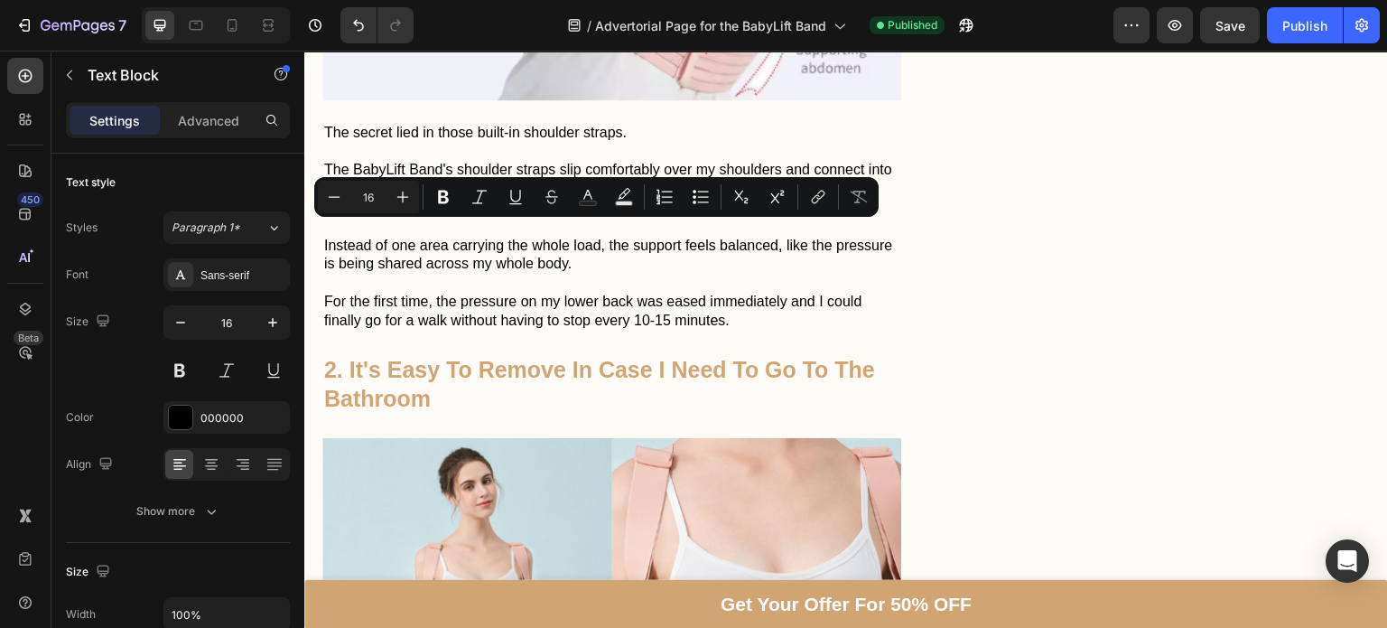
copy p "I've wasted money on so many belly bands so I gave the BabyLift Band a try afte…"
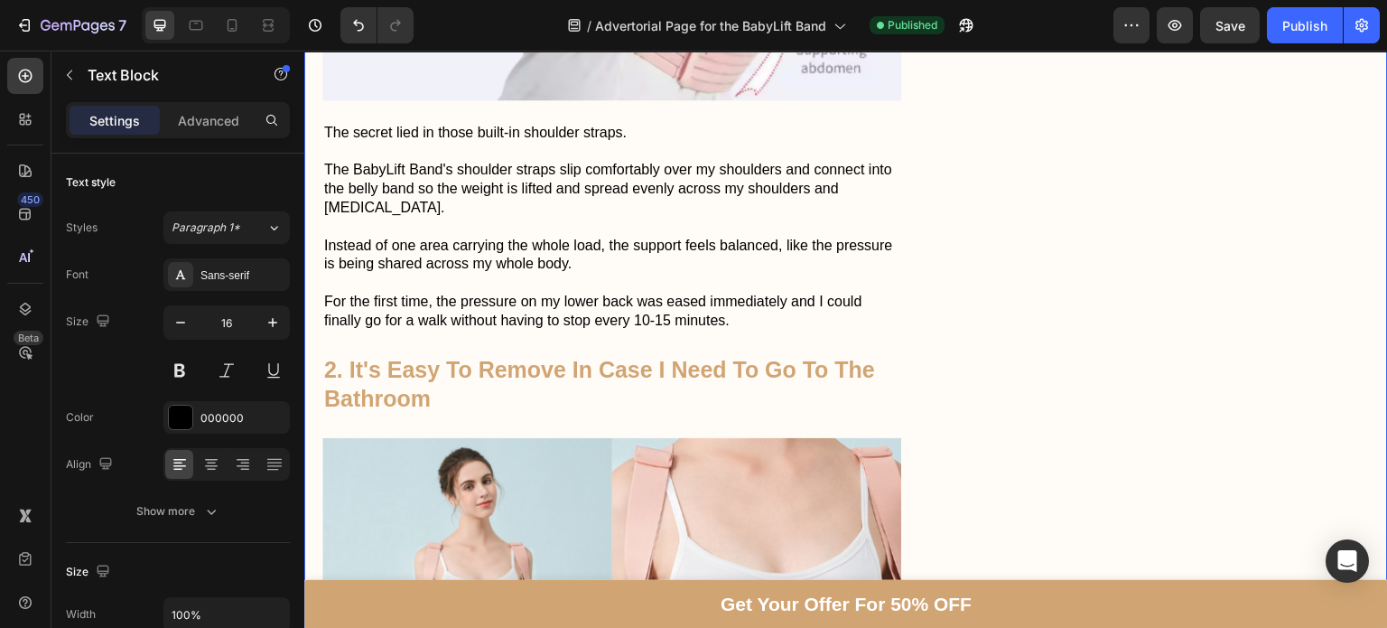
click at [1231, 382] on div "Don't Let Back Pain Hold You Back Heading Image safe for your growing baby easy…" at bounding box center [1168, 281] width 440 height 7175
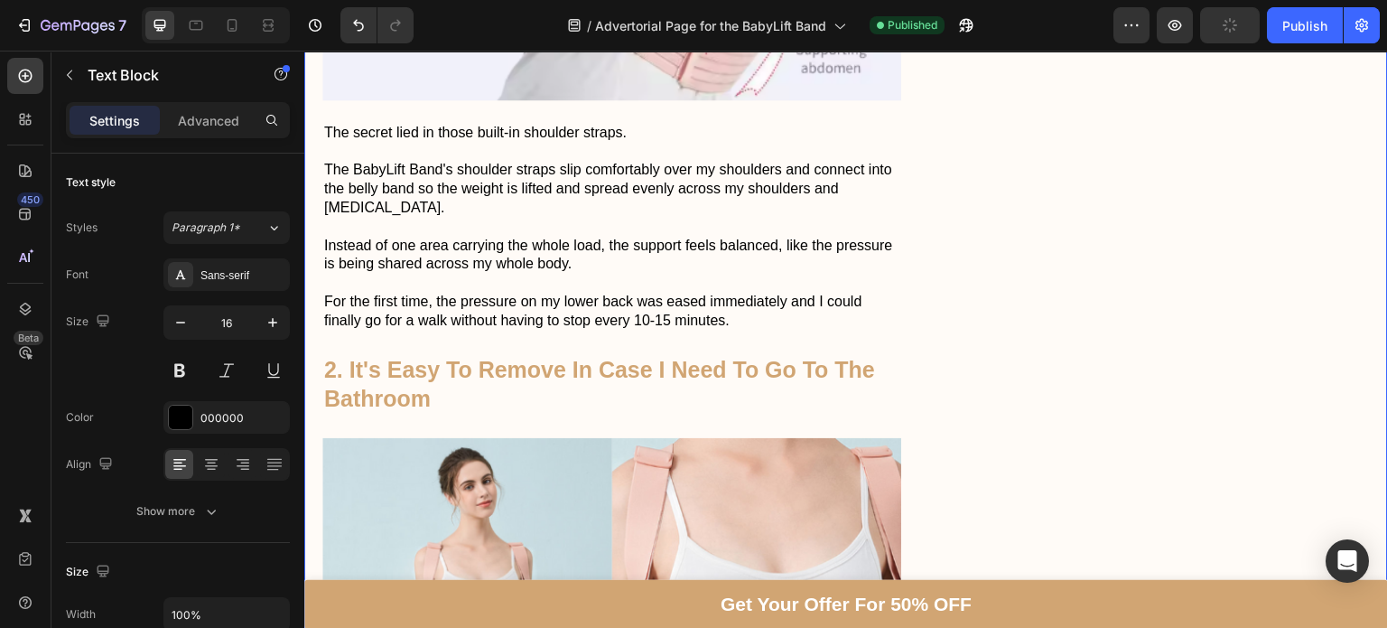
click at [1089, 253] on div "Don't Let Back Pain Hold You Back Heading Image safe for your growing baby easy…" at bounding box center [1168, 281] width 440 height 7175
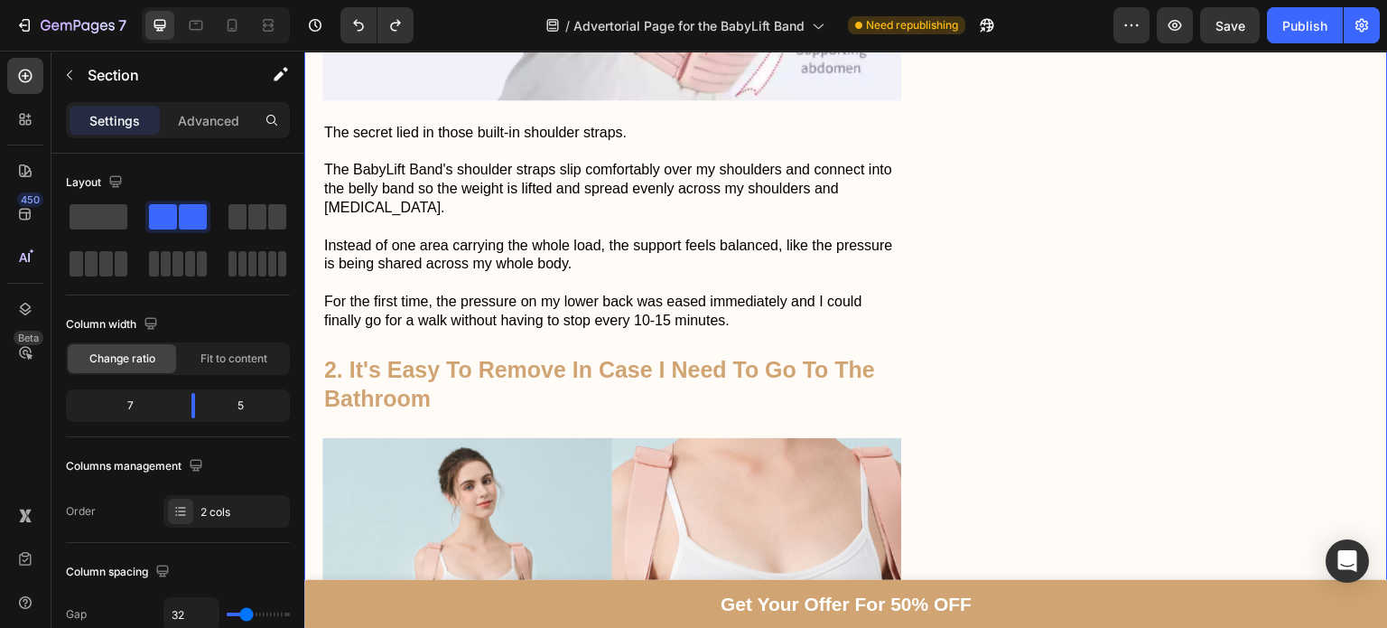
click at [1114, 274] on div "Don't Let Back Pain Hold You Back Heading Image safe for your growing baby easy…" at bounding box center [1168, 281] width 440 height 7175
click at [1284, 30] on div "Publish" at bounding box center [1304, 25] width 45 height 19
click at [225, 32] on icon at bounding box center [232, 25] width 18 height 18
type input "0"
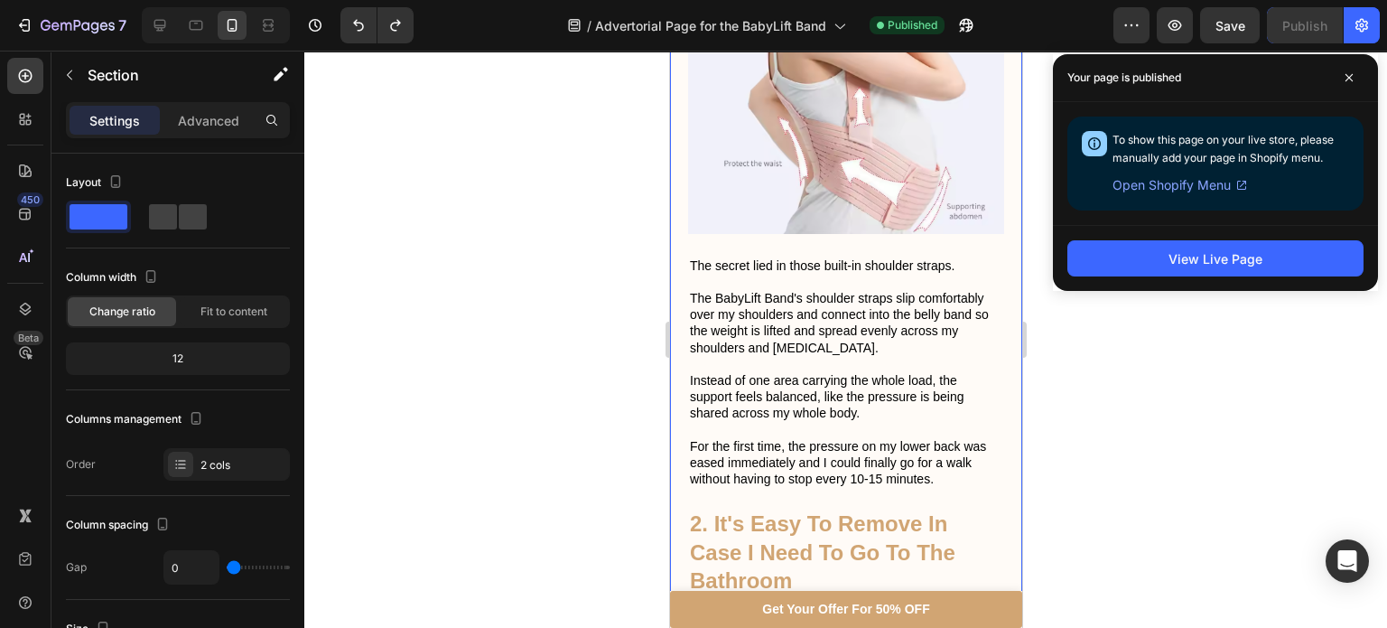
scroll to position [2782, 0]
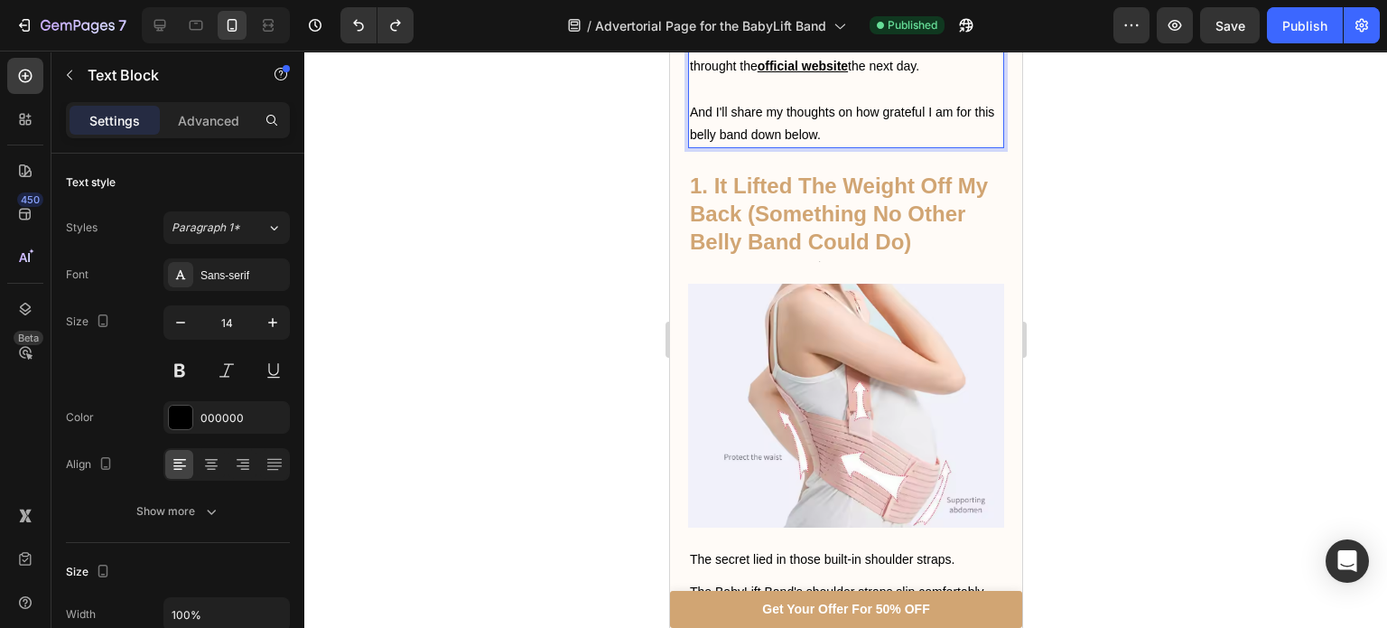
scroll to position [2430, 0]
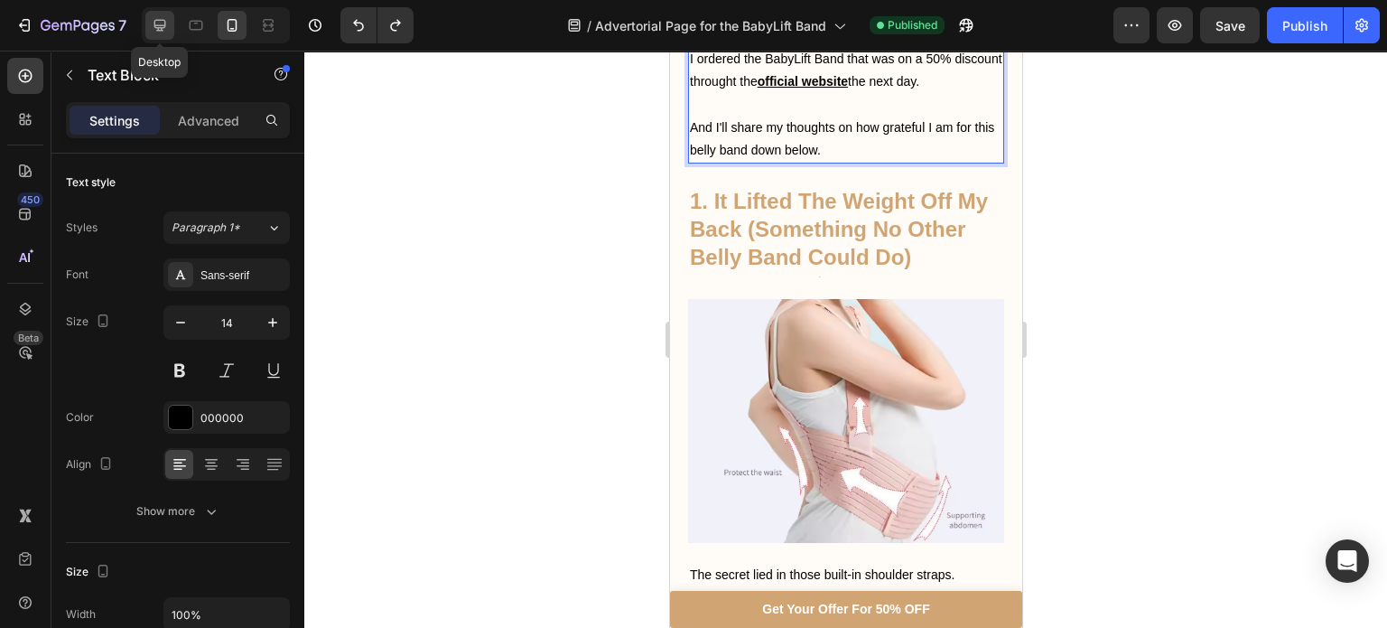
click at [145, 12] on div at bounding box center [159, 25] width 29 height 29
type input "16"
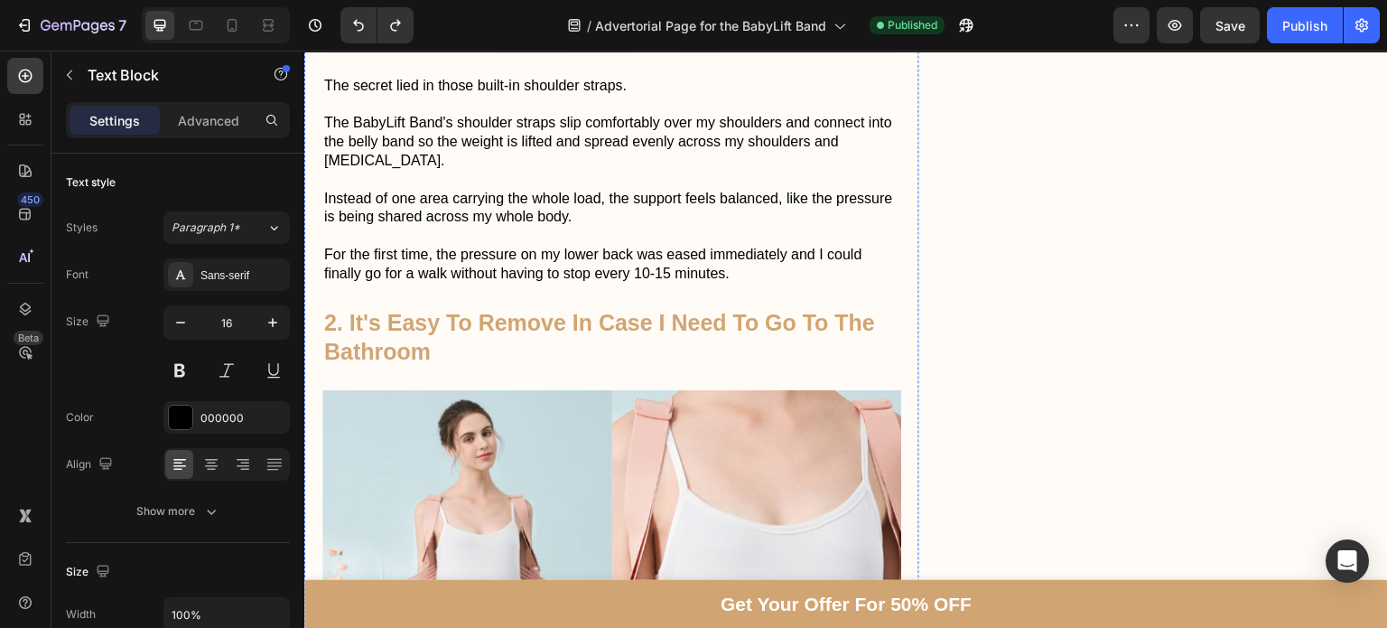
scroll to position [3543, 0]
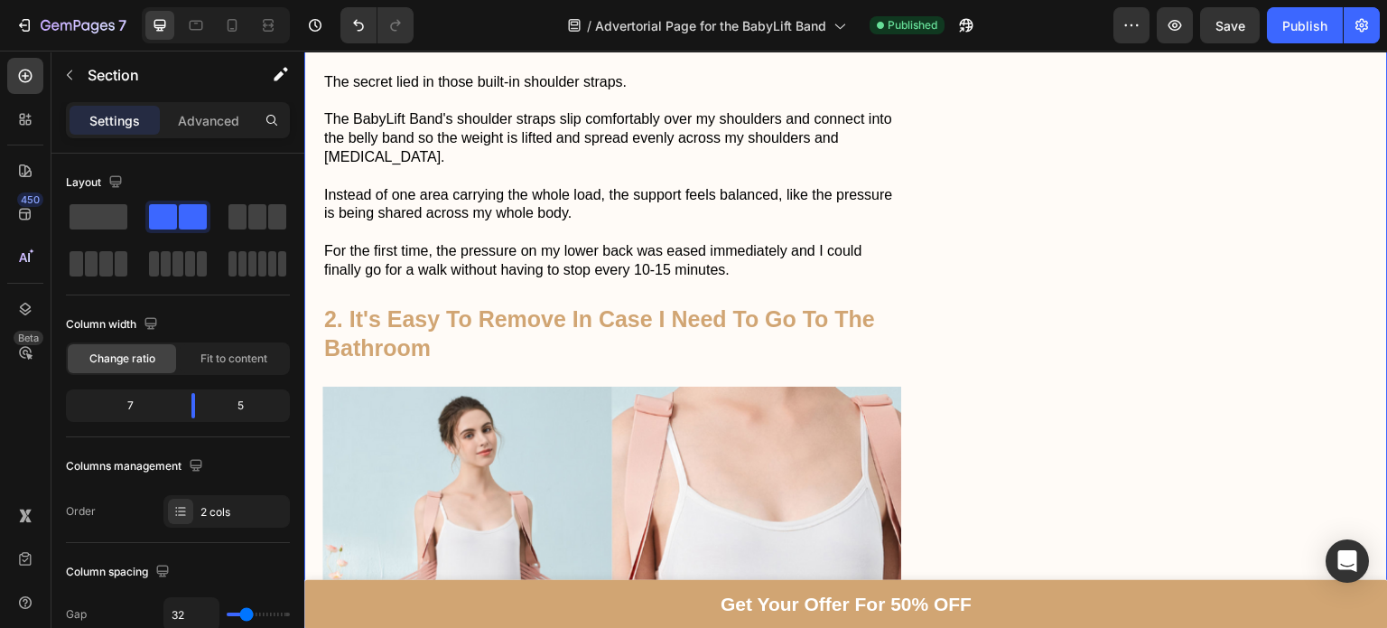
click at [975, 350] on div "Don't Let Back Pain Hold You Back Heading Image safe for your growing baby easy…" at bounding box center [1168, 230] width 440 height 7175
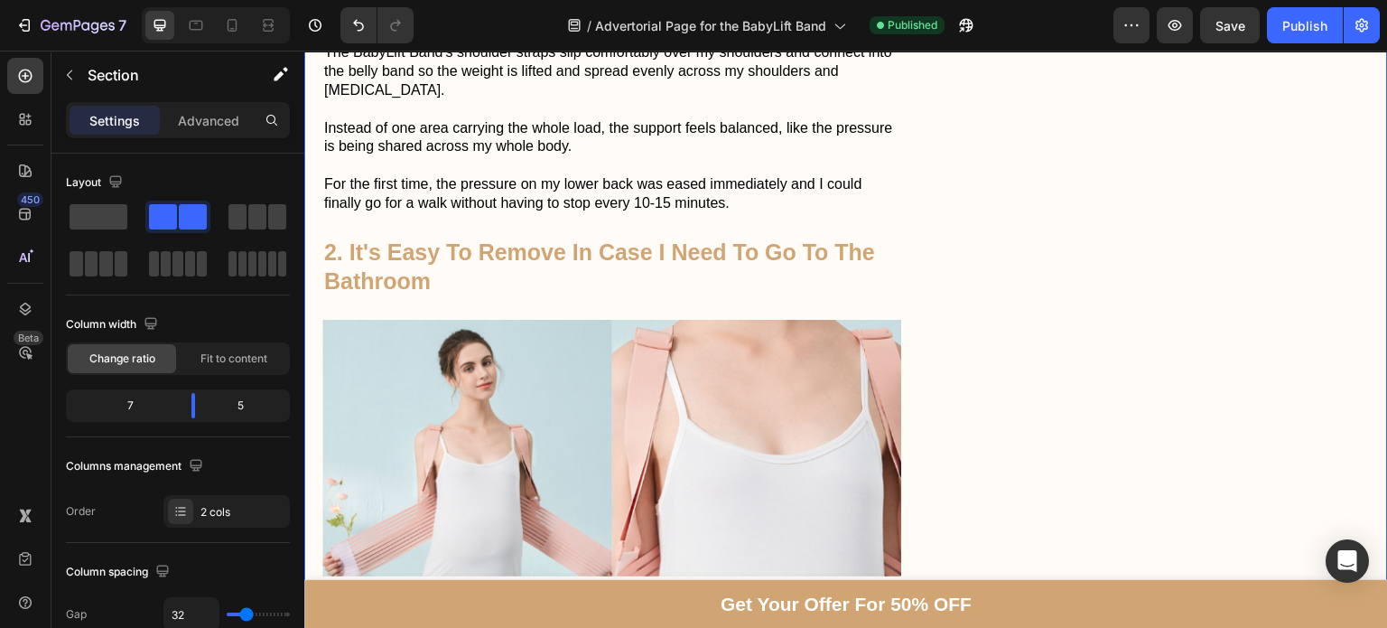
scroll to position [3609, 0]
click at [1285, 32] on div "Publish" at bounding box center [1304, 25] width 45 height 19
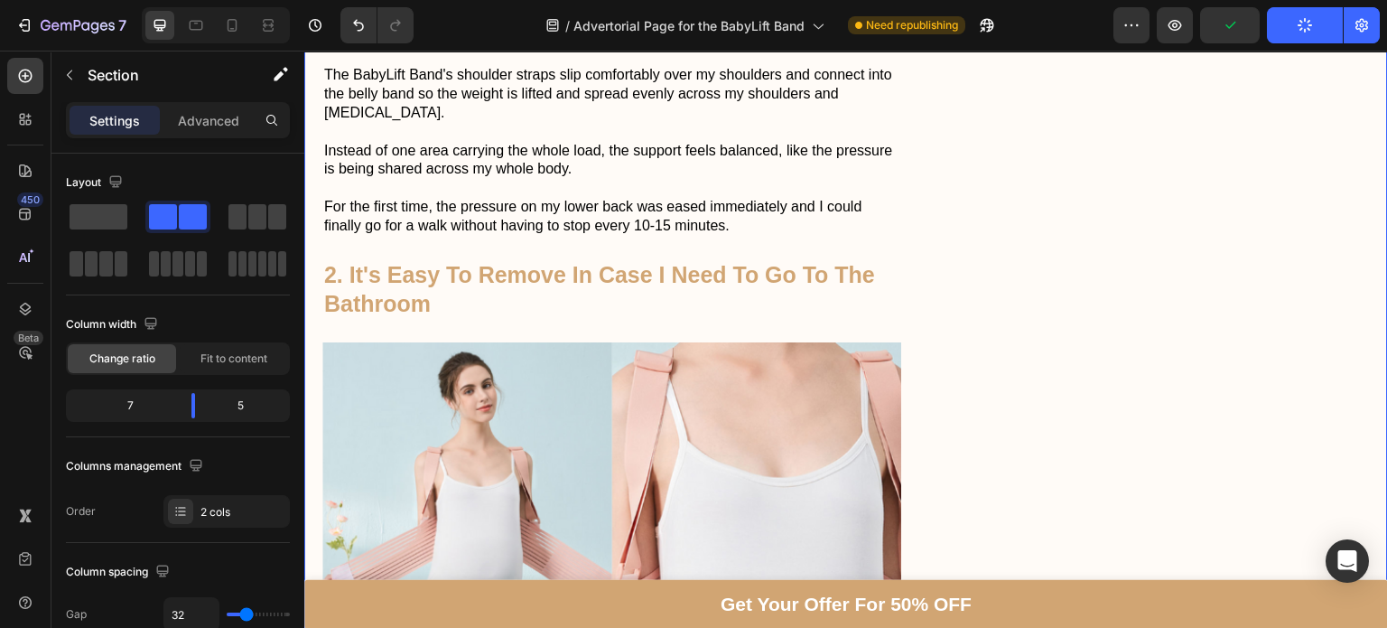
scroll to position [3587, 0]
click at [223, 30] on icon at bounding box center [232, 25] width 18 height 18
type input "0"
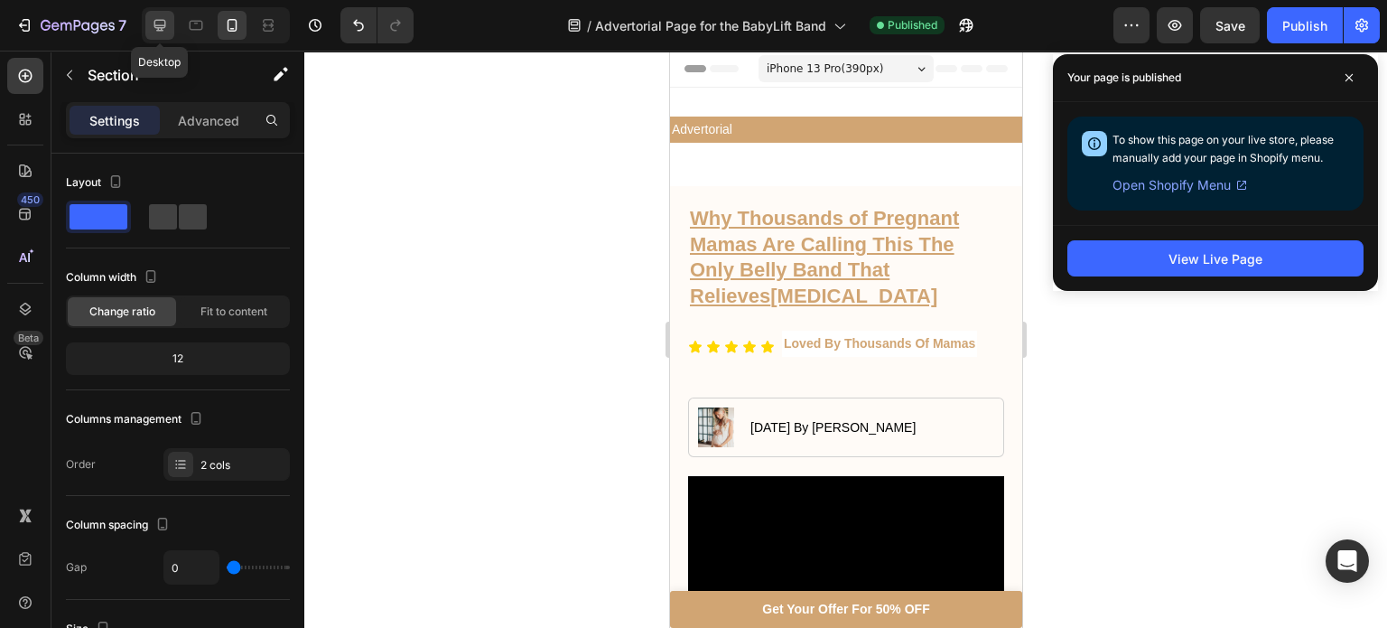
click at [151, 27] on icon at bounding box center [160, 25] width 18 height 18
type input "32"
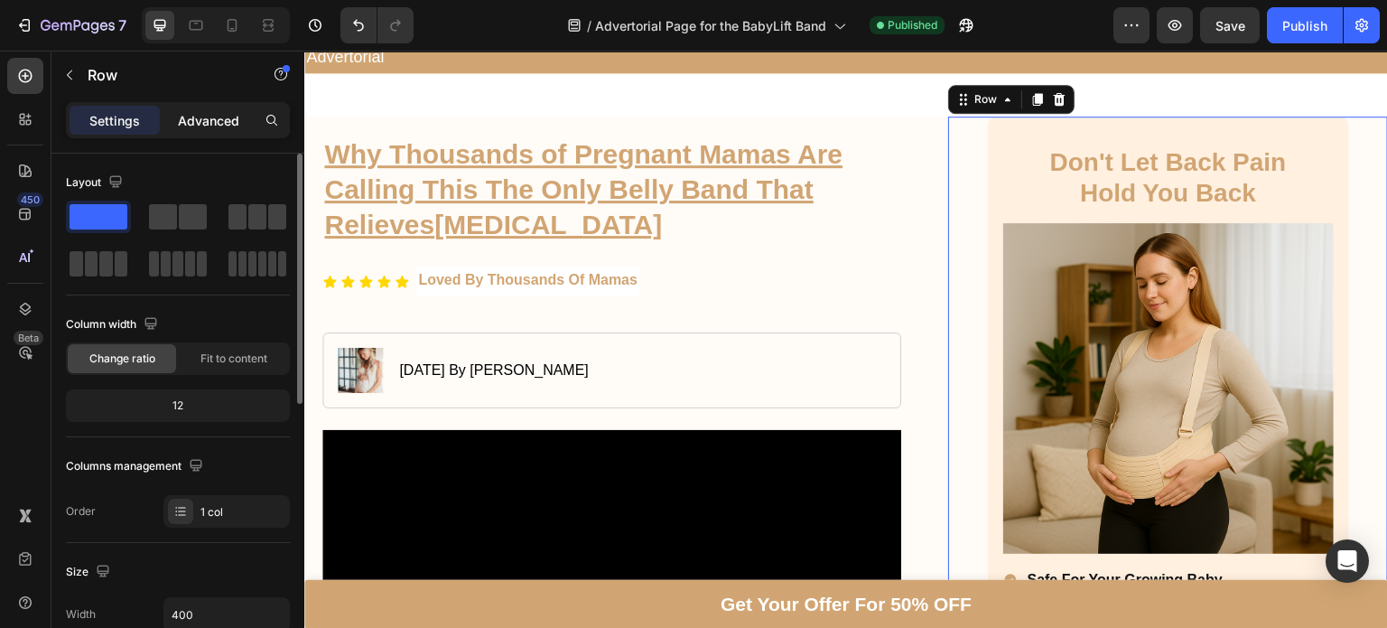
click at [201, 132] on div "Advanced" at bounding box center [208, 120] width 90 height 29
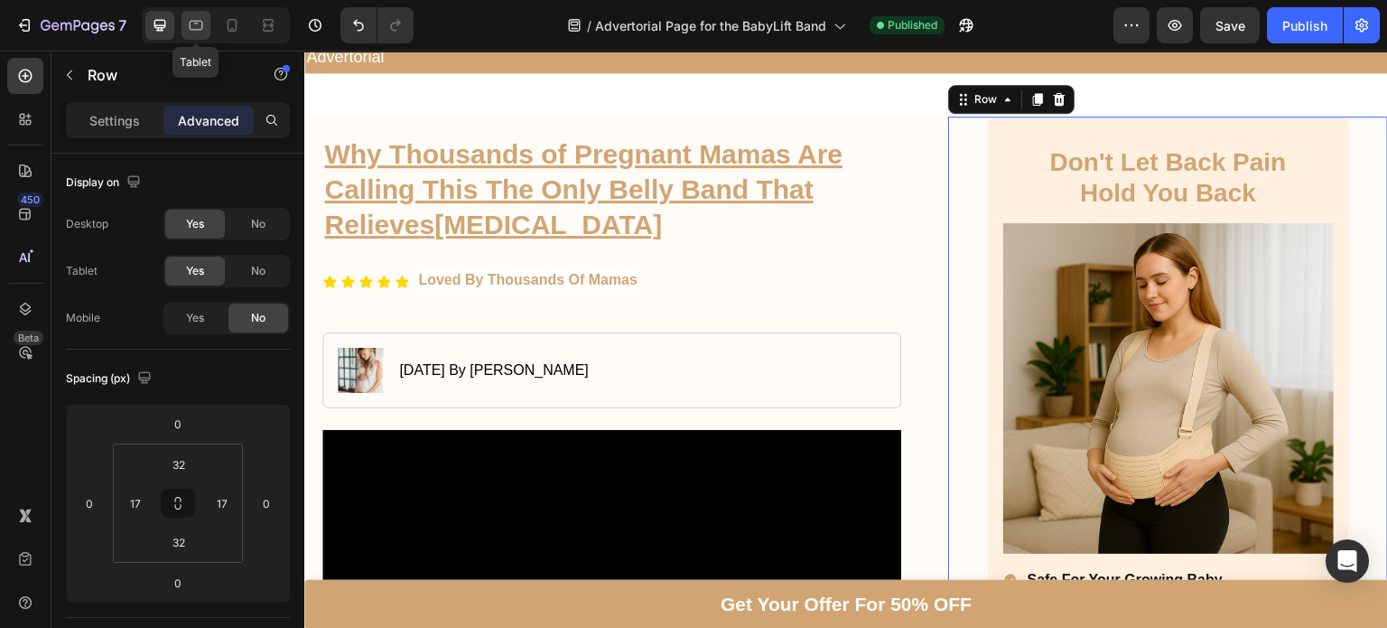
click at [193, 27] on icon at bounding box center [196, 25] width 18 height 18
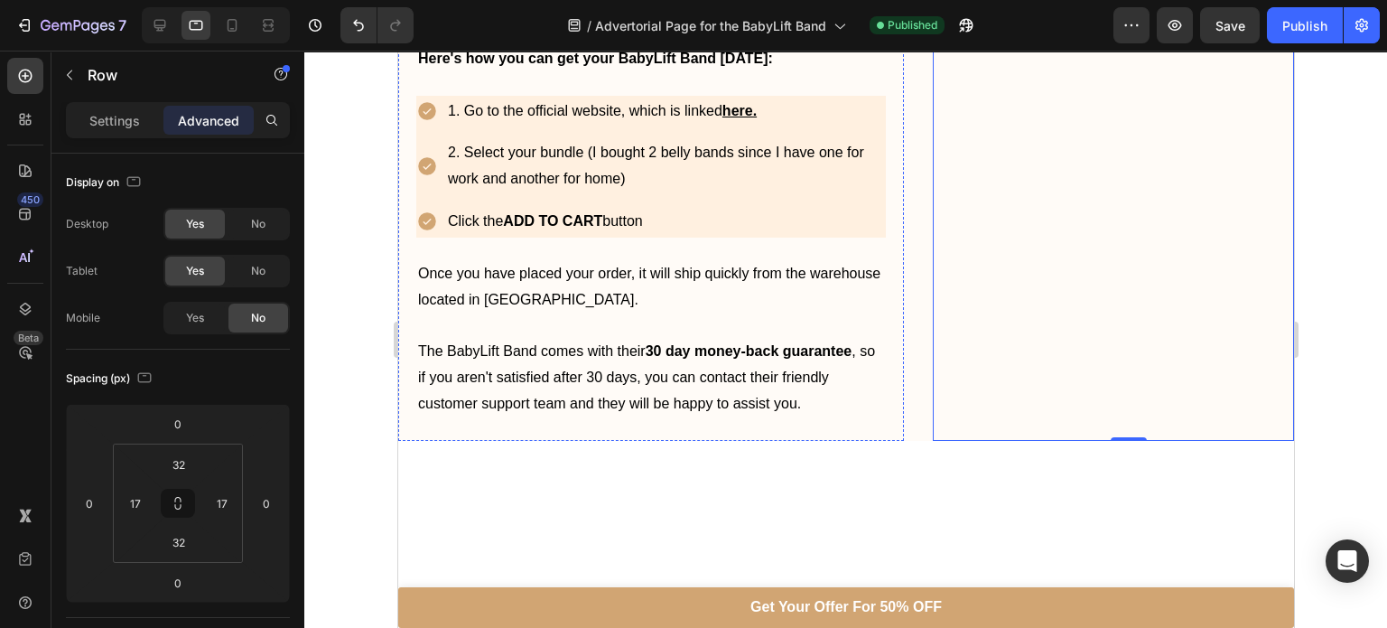
scroll to position [7621, 0]
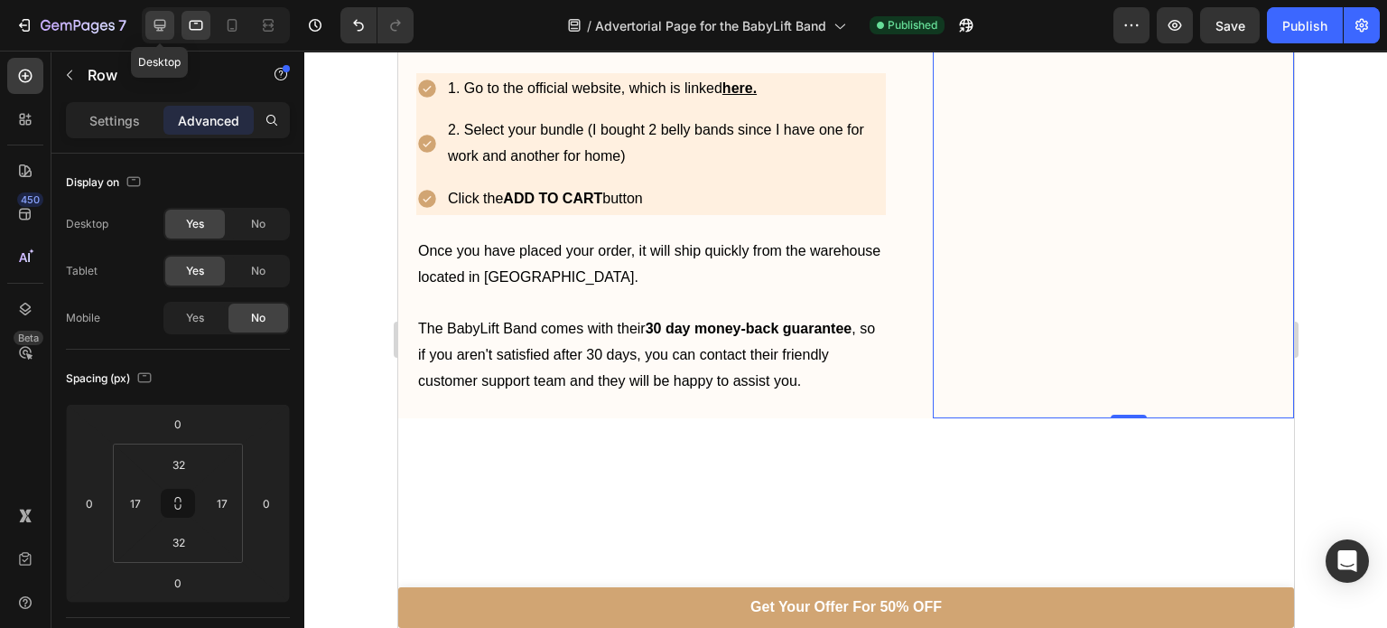
click at [167, 23] on icon at bounding box center [160, 25] width 18 height 18
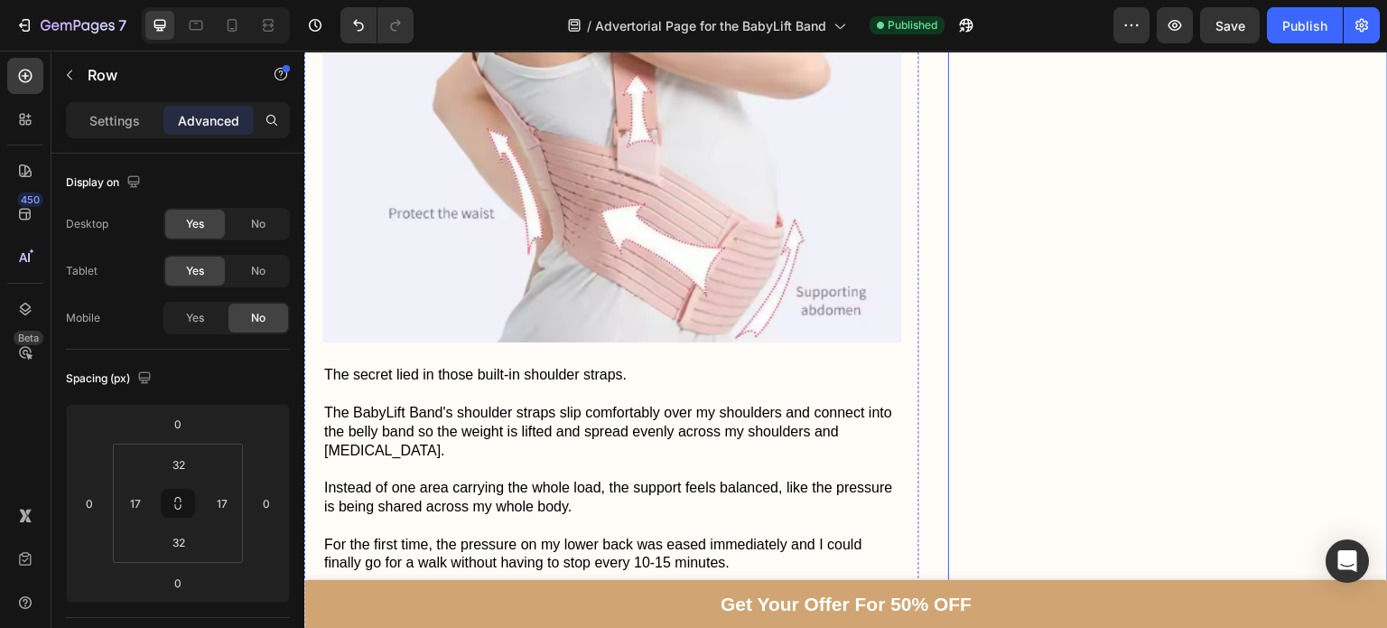
scroll to position [3253, 0]
click at [227, 35] on div at bounding box center [232, 25] width 29 height 29
type input "28"
type input "16"
type input "28"
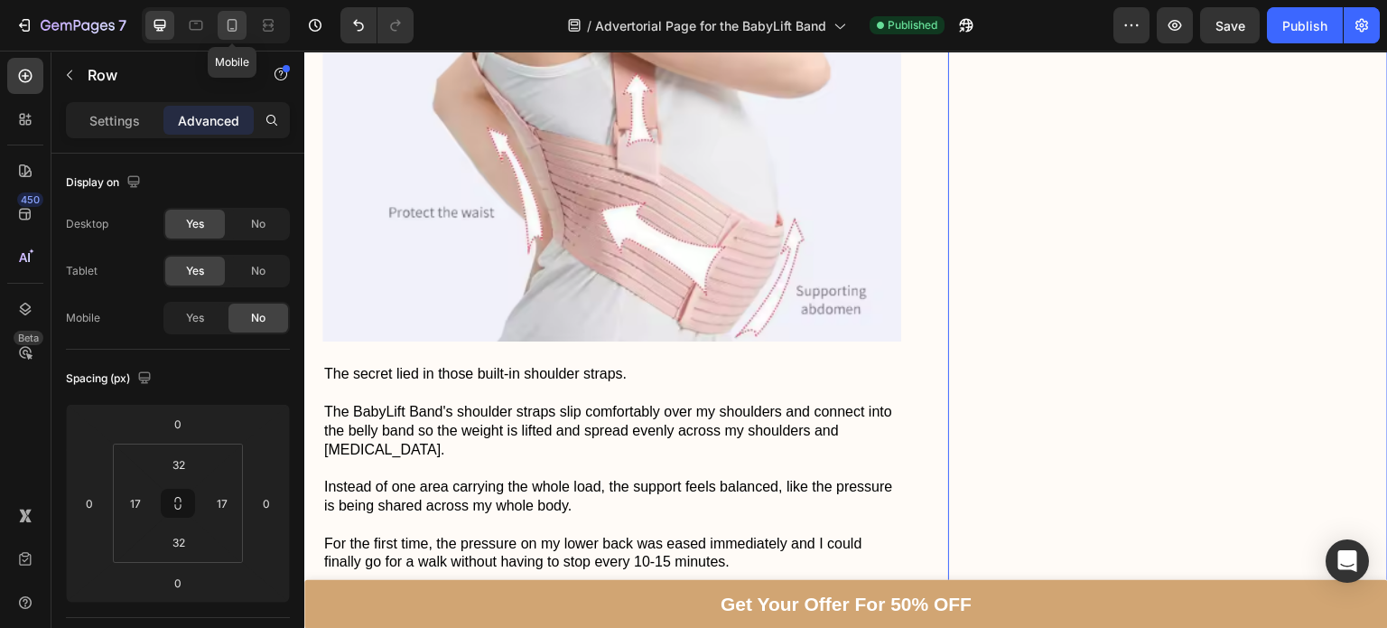
type input "16"
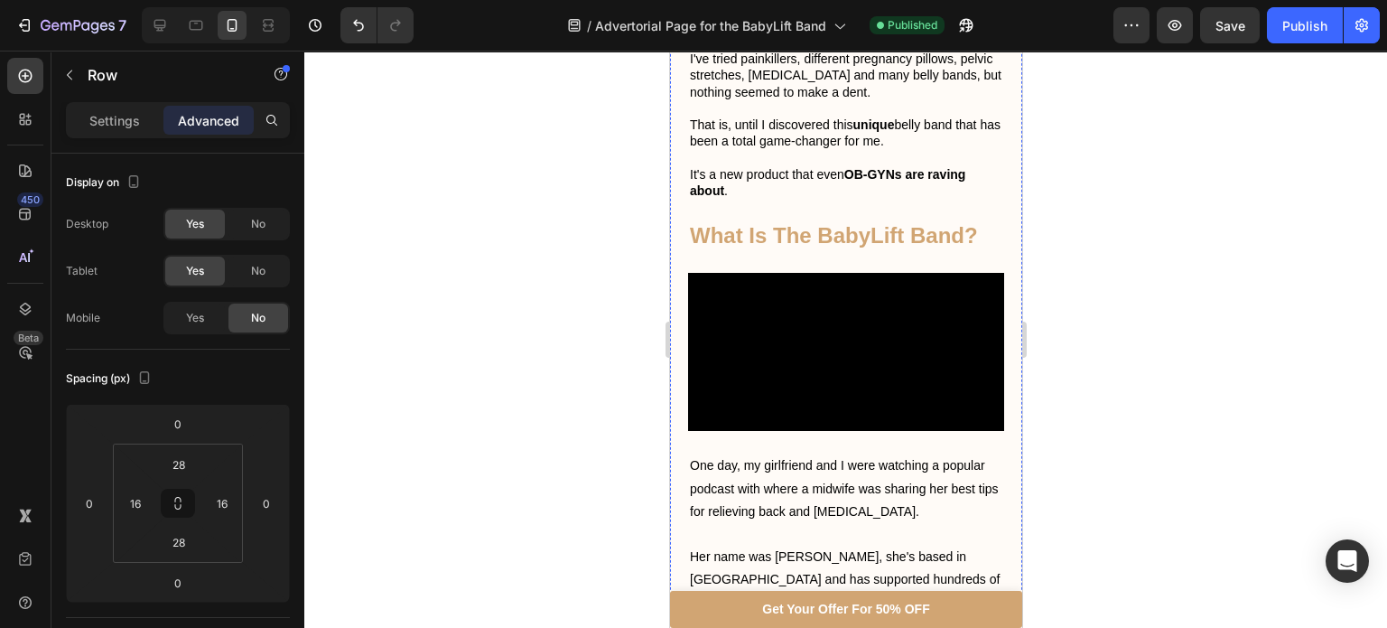
scroll to position [675, 0]
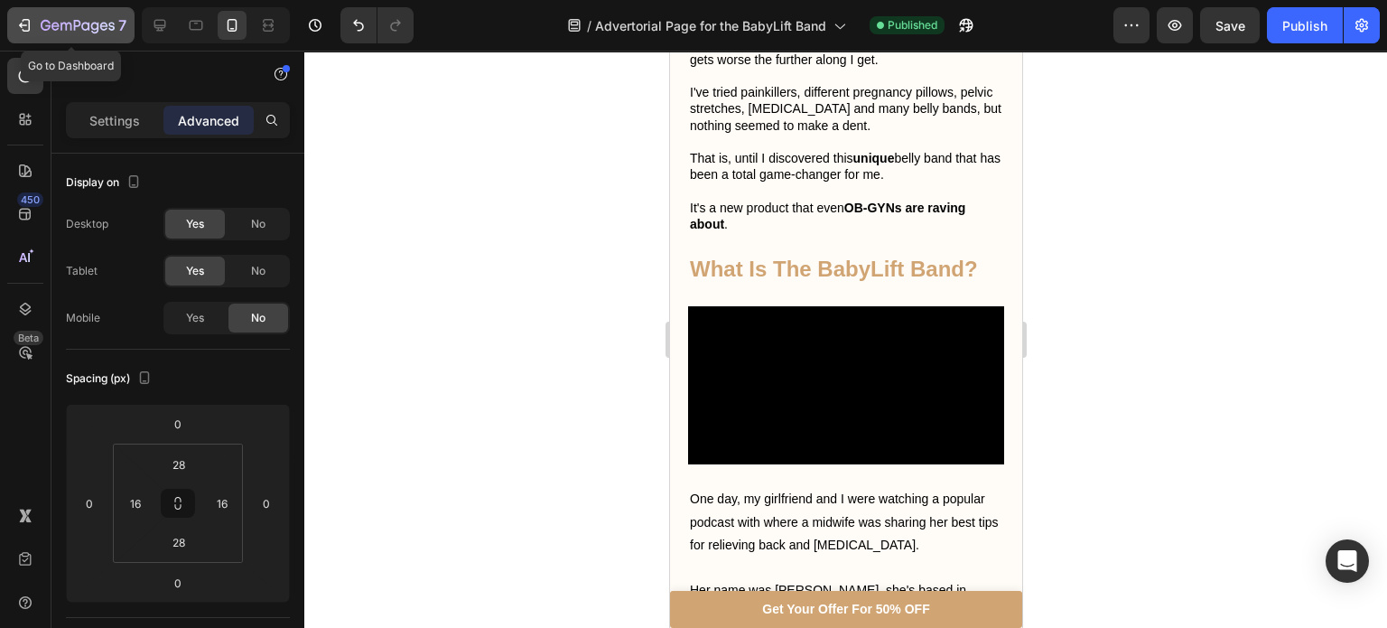
click at [43, 34] on div "7" at bounding box center [84, 25] width 86 height 22
